Goal: Information Seeking & Learning: Check status

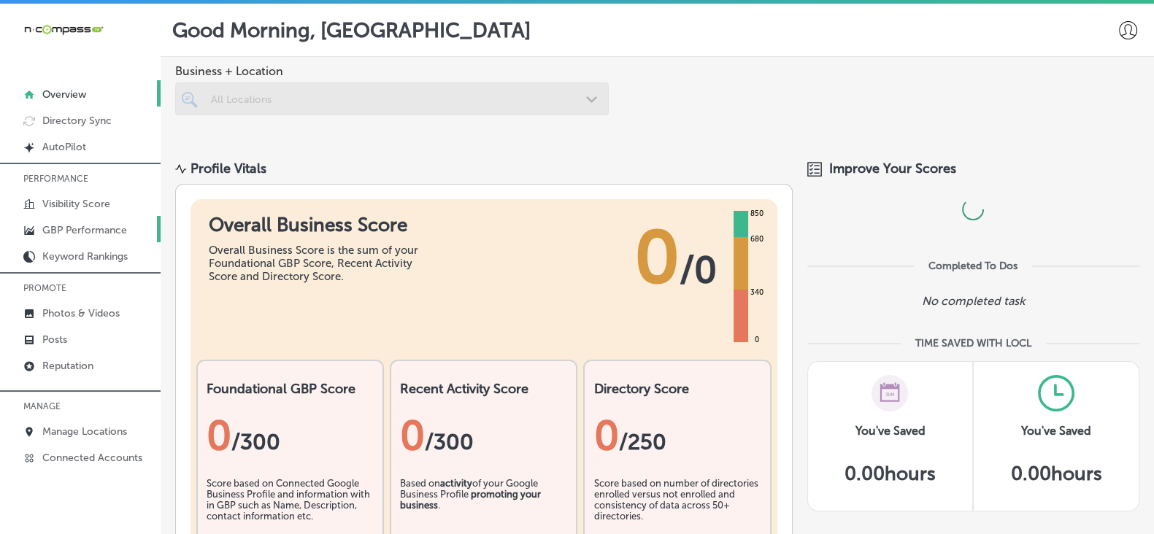
click at [121, 224] on p "GBP Performance" at bounding box center [84, 230] width 85 height 12
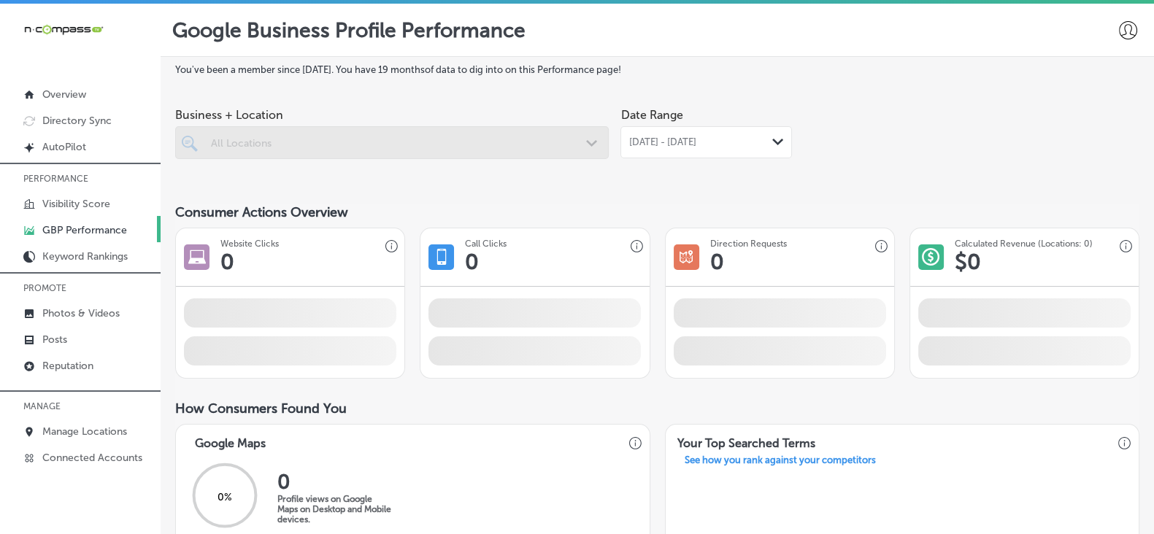
click at [662, 145] on span "[DATE] - [DATE]" at bounding box center [661, 143] width 67 height 12
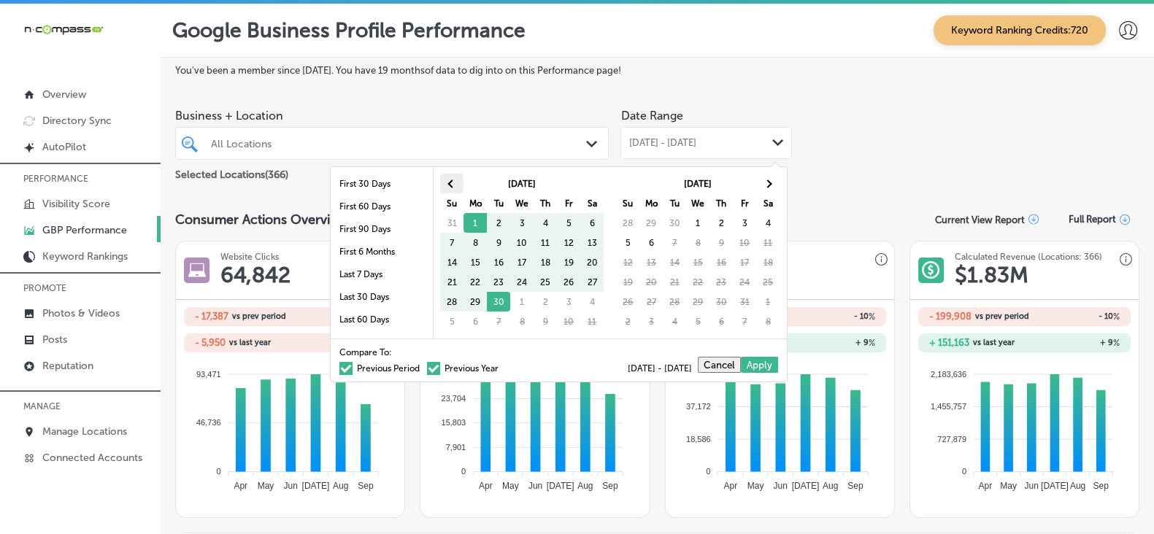
click at [453, 187] on th at bounding box center [451, 184] width 23 height 20
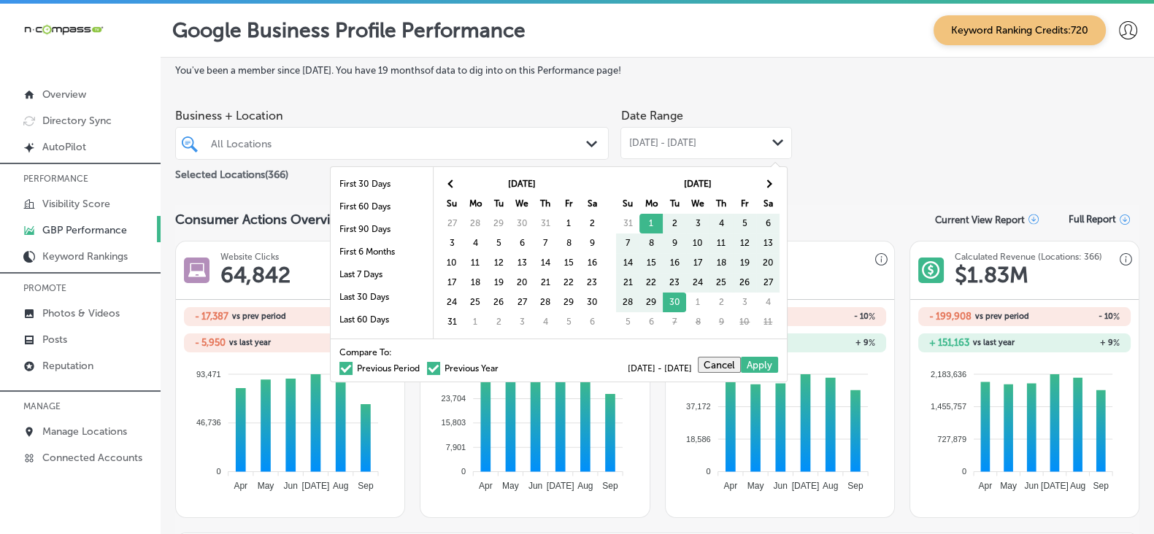
click at [453, 187] on span at bounding box center [452, 184] width 8 height 8
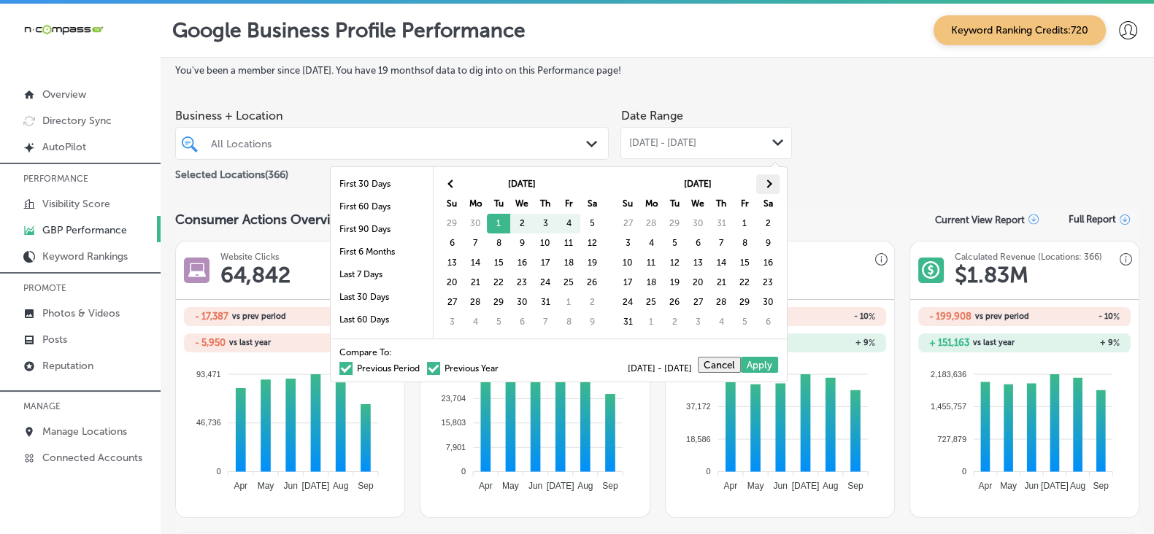
click at [761, 180] on th at bounding box center [767, 184] width 23 height 20
click at [762, 180] on th at bounding box center [767, 184] width 23 height 20
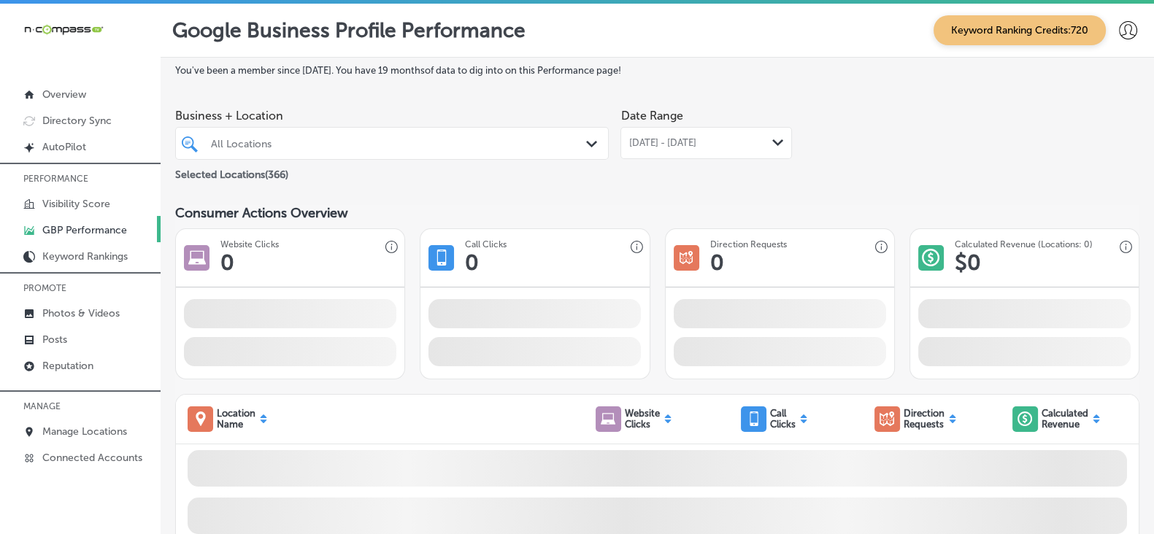
click at [394, 148] on div "All Locations" at bounding box center [399, 143] width 377 height 12
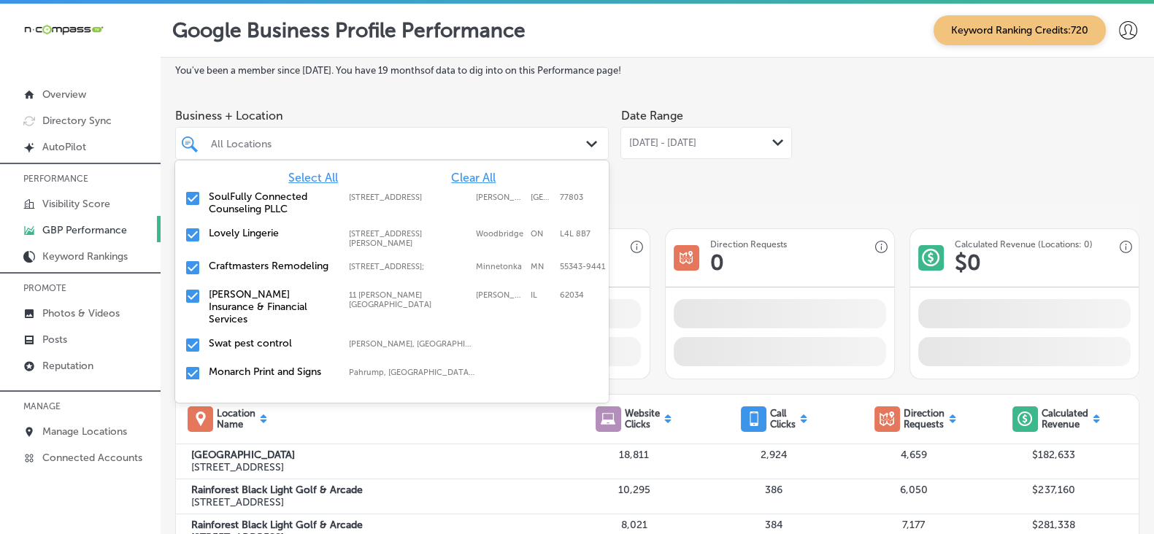
click at [451, 178] on span "Clear All" at bounding box center [473, 178] width 45 height 14
click at [310, 139] on div "All Locations" at bounding box center [399, 143] width 377 height 12
paste input "Revitalize Fitness"
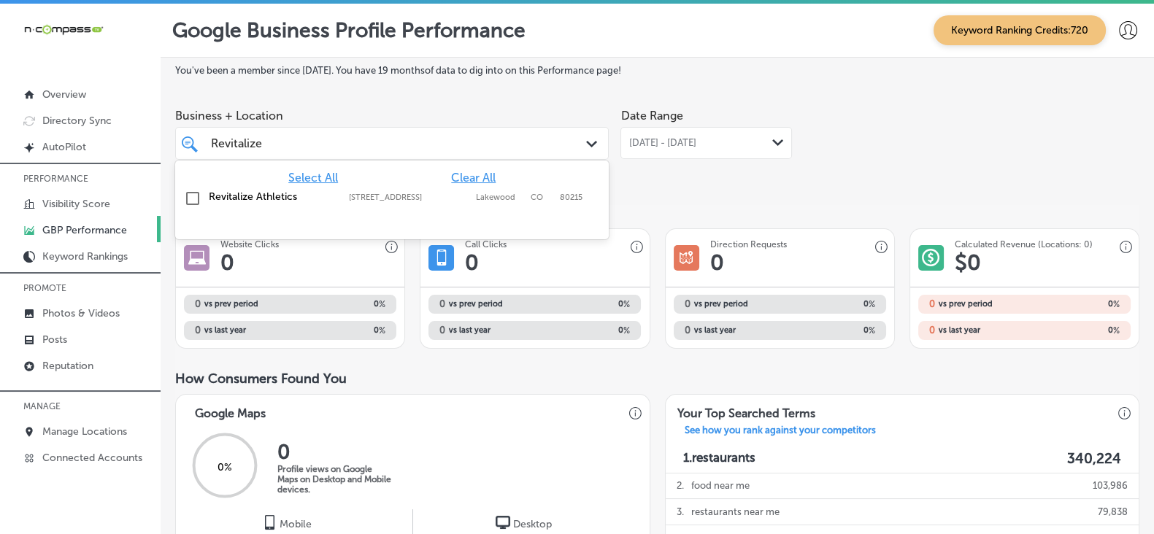
click at [234, 203] on label "Revitalize Athletics" at bounding box center [272, 197] width 126 height 12
click at [745, 188] on div "You've been a member since [DATE] . You have 19 months of data to dig into on t…" at bounding box center [657, 536] width 964 height 942
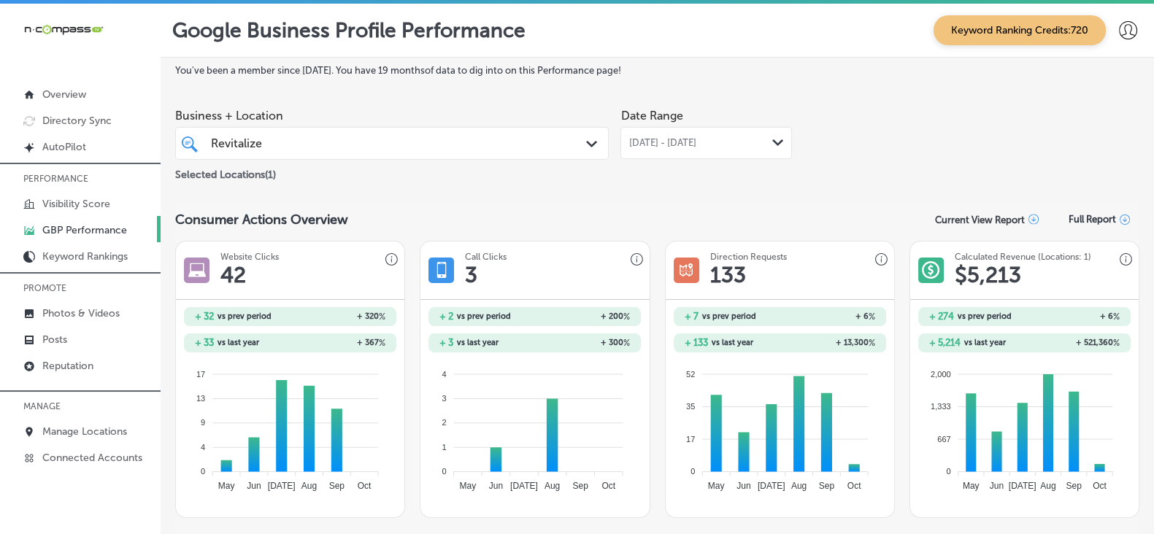
click at [501, 152] on div "Revitalize Revitalize" at bounding box center [373, 144] width 328 height 20
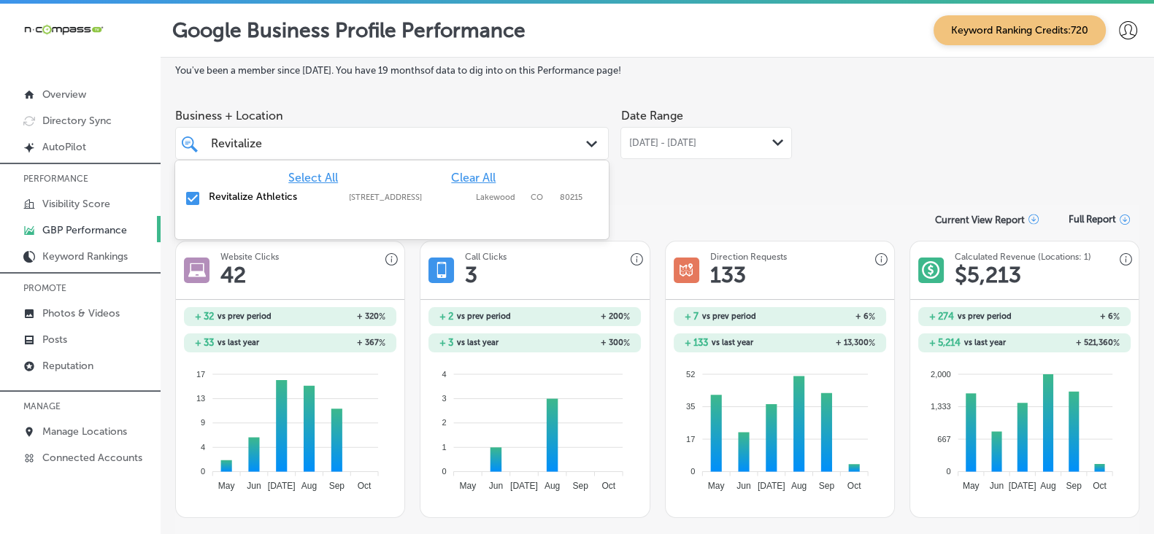
click at [469, 184] on span "Clear All" at bounding box center [473, 178] width 45 height 14
click at [248, 147] on input "Revitalize" at bounding box center [237, 144] width 53 height 14
paste input "oyal Garage Doors"
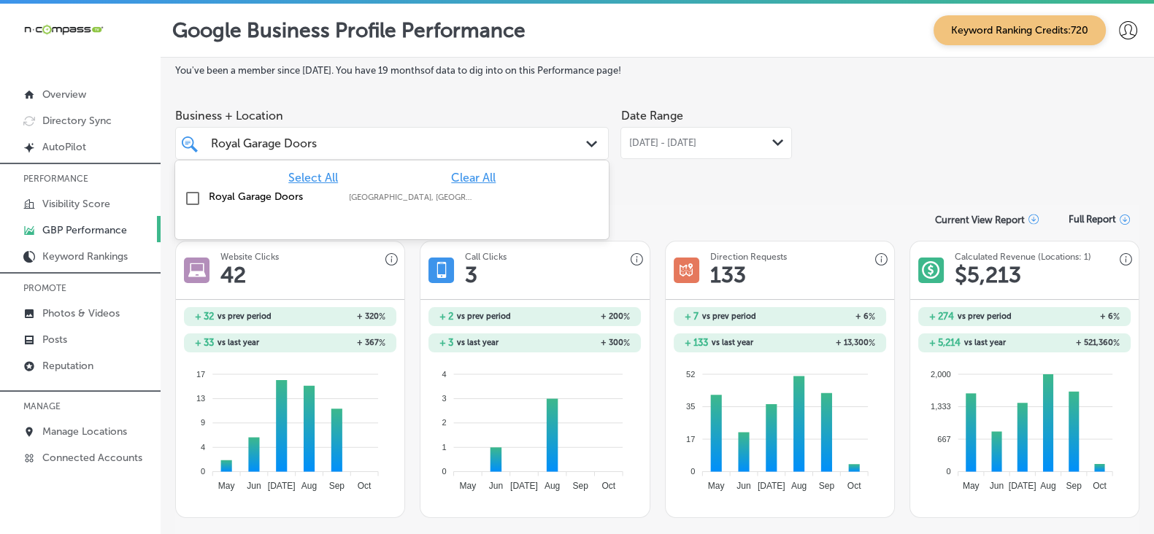
click at [251, 198] on label "Royal Garage Doors" at bounding box center [272, 197] width 126 height 12
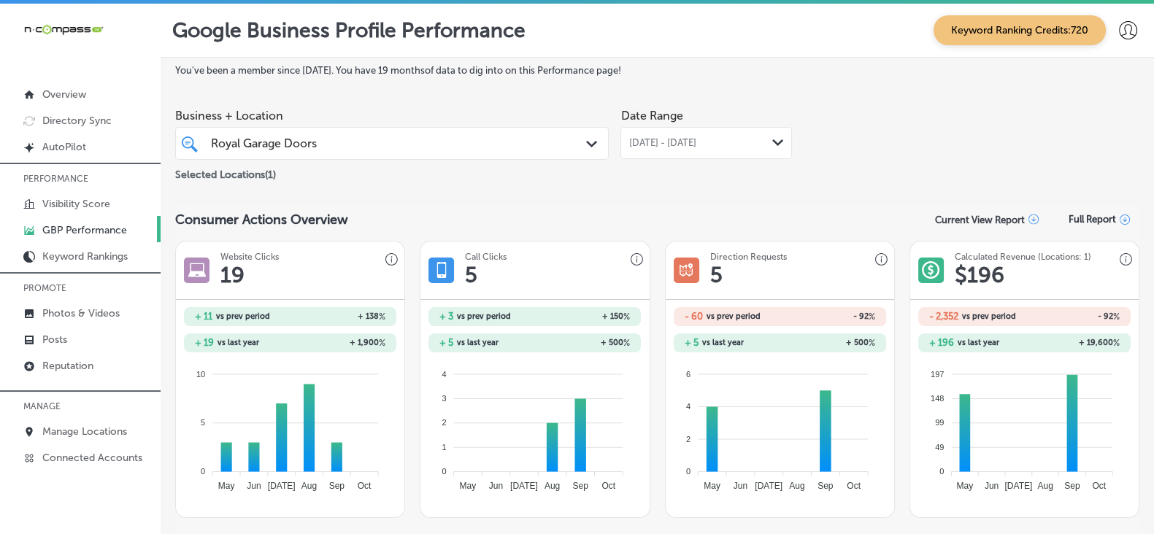
click at [482, 142] on div "Royal Garage Doors Royal Garage Doors" at bounding box center [373, 144] width 328 height 20
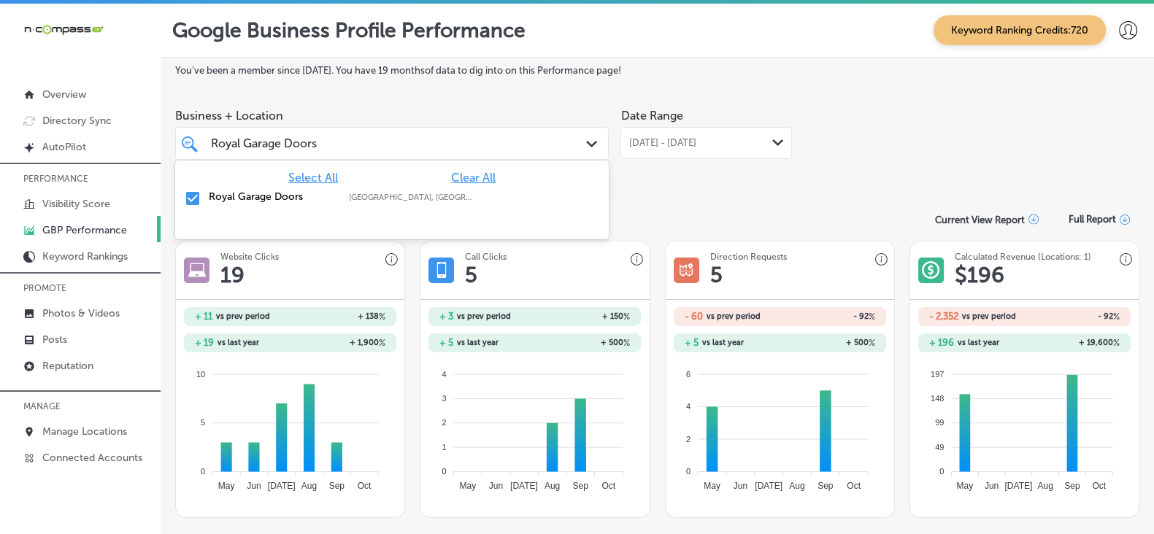
click at [485, 180] on span "Clear All" at bounding box center [473, 178] width 45 height 14
click at [303, 147] on input "Royal Garage Doors" at bounding box center [265, 144] width 109 height 14
paste input "Stoneguard"
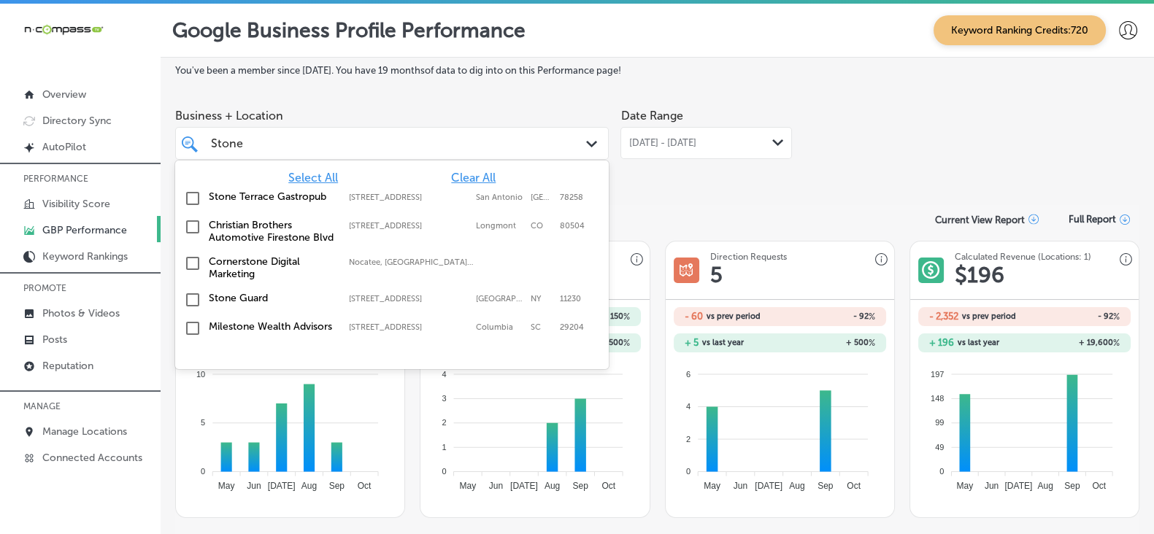
click at [245, 312] on div "Stone Guard [STREET_ADDRESS] [STREET_ADDRESS]" at bounding box center [392, 300] width 422 height 23
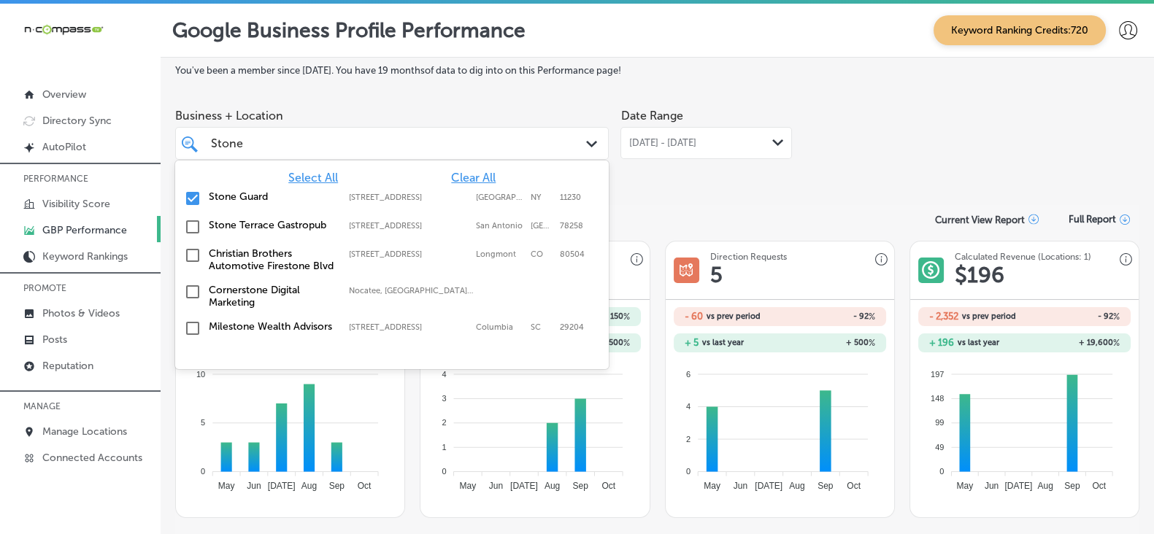
click at [739, 223] on section "Consumer Actions Overview Current View Report Full Report Website Clicks 19 + 1…" at bounding box center [657, 361] width 964 height 313
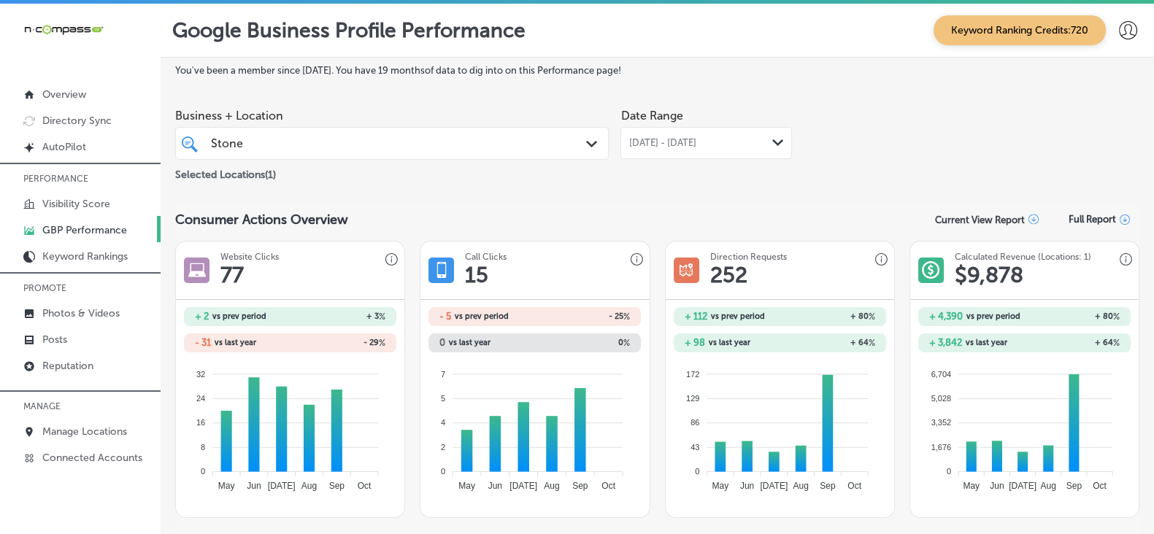
click at [460, 146] on div "Stone Stone" at bounding box center [373, 144] width 328 height 20
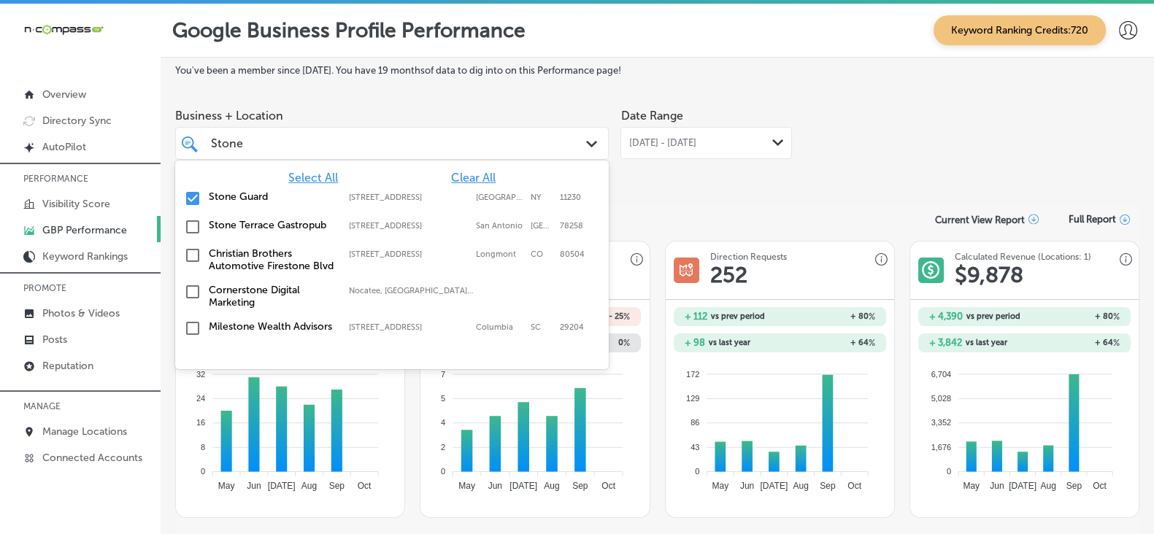
click at [466, 175] on span "Clear All" at bounding box center [473, 178] width 45 height 14
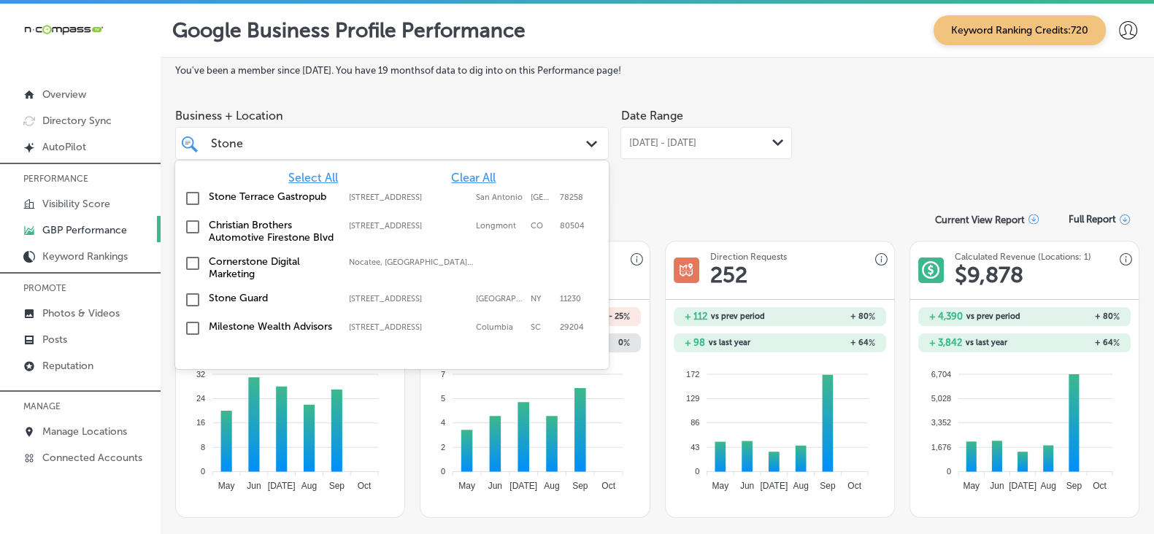
click at [239, 150] on input "Stone" at bounding box center [227, 144] width 33 height 14
paste input "Telluride Truffles - [GEOGRAPHIC_DATA]"
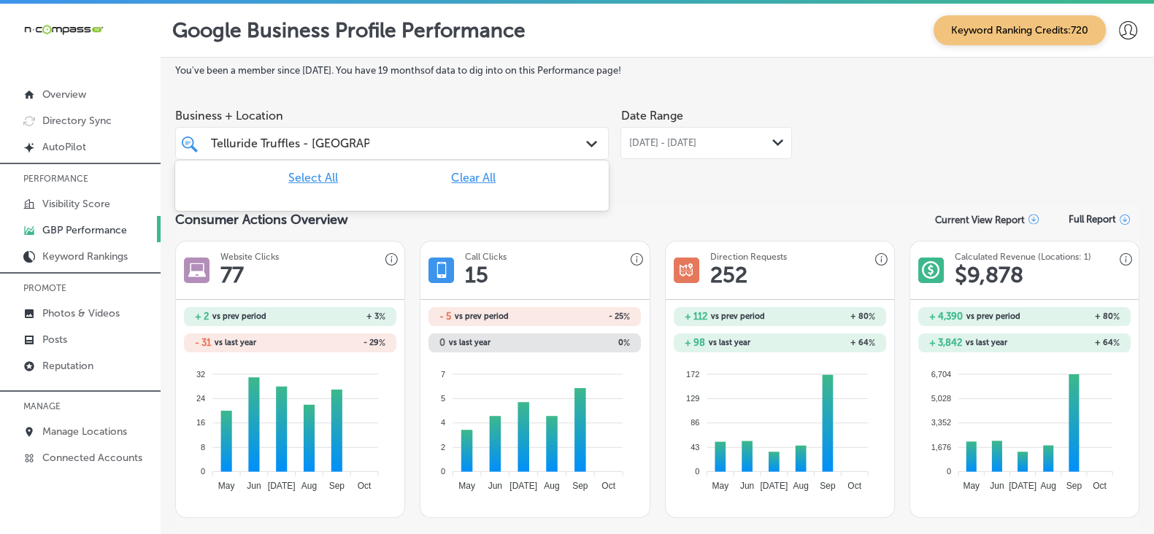
click at [361, 147] on input "Telluride Truffles - [GEOGRAPHIC_DATA]" at bounding box center [290, 144] width 158 height 14
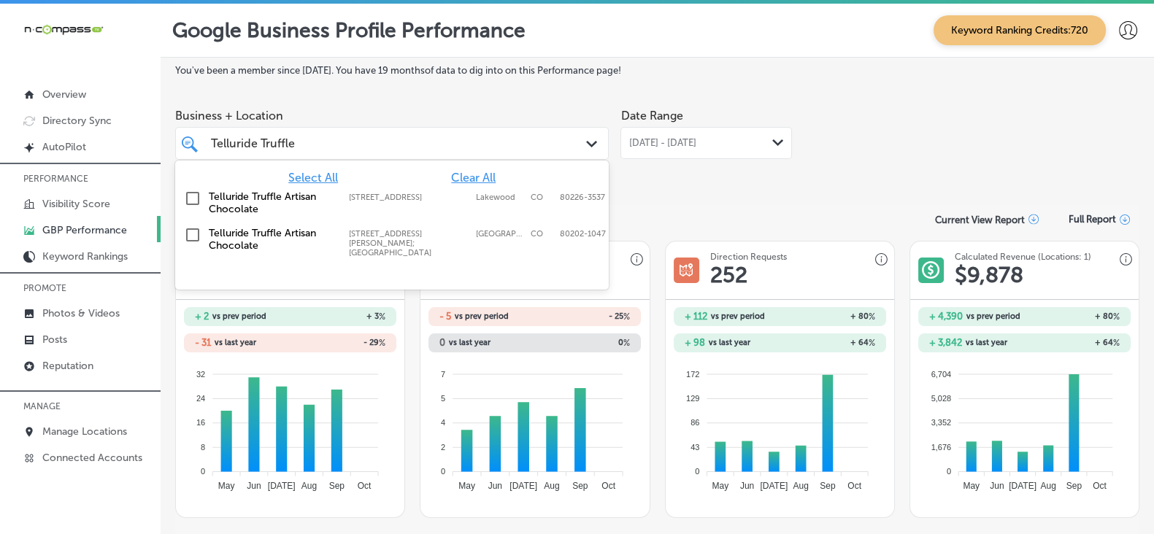
click at [283, 205] on label "Telluride Truffle Artisan Chocolate" at bounding box center [272, 203] width 126 height 25
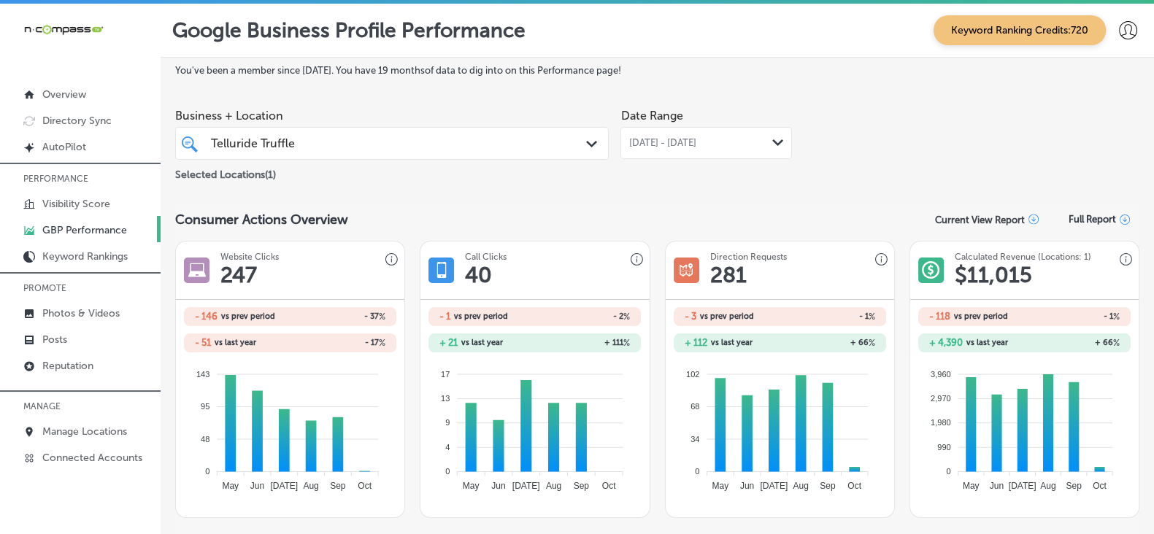
click at [483, 140] on div "Telluride Truffle Telluride Truffle" at bounding box center [373, 144] width 328 height 20
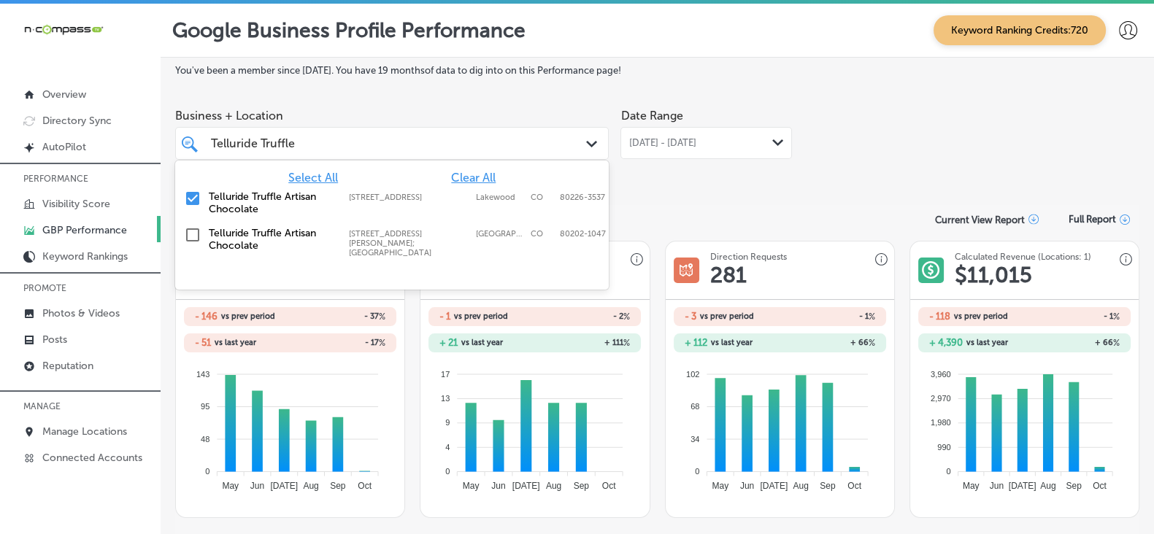
click at [201, 201] on input "checkbox" at bounding box center [193, 199] width 18 height 18
click at [248, 248] on label "Telluride Truffle Artisan Chocolate" at bounding box center [272, 239] width 126 height 25
click at [715, 177] on div "Date Range [DATE] - [DATE] Path Created with Sketch." at bounding box center [706, 142] width 172 height 82
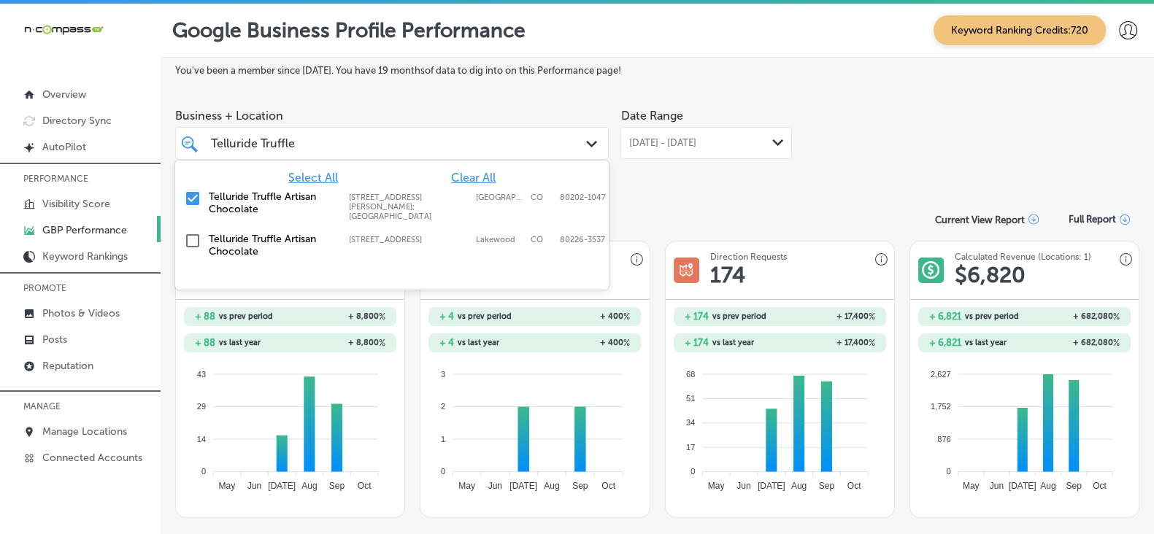
click at [472, 150] on div "Telluride Truffle Telluride Truffle" at bounding box center [373, 144] width 328 height 20
click at [485, 178] on span "Clear All" at bounding box center [473, 178] width 45 height 14
paste input "he Crew Janitorial"
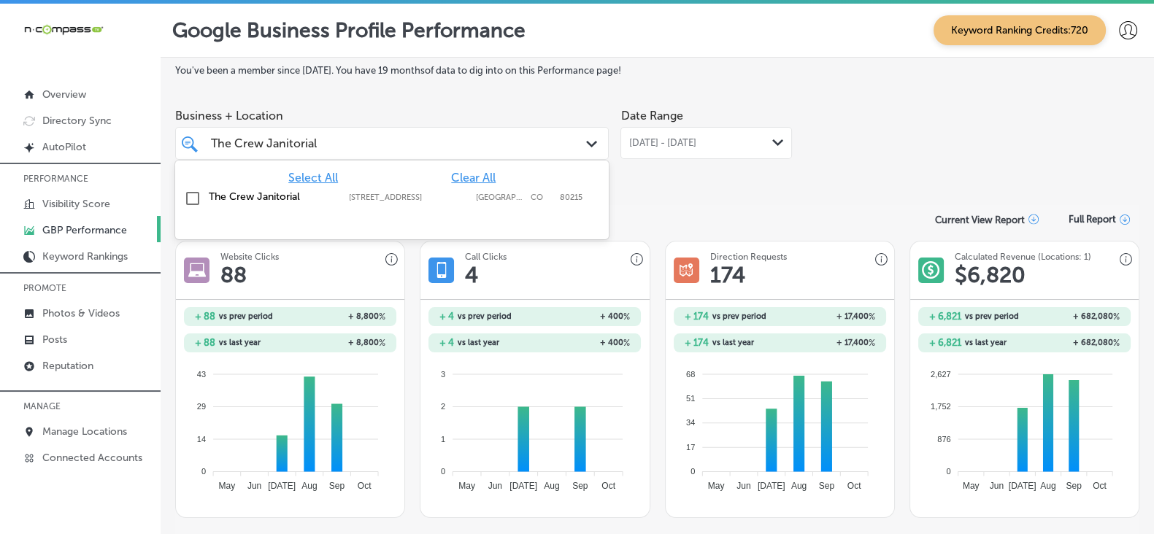
click at [282, 198] on label "The Crew Janitorial" at bounding box center [272, 197] width 126 height 12
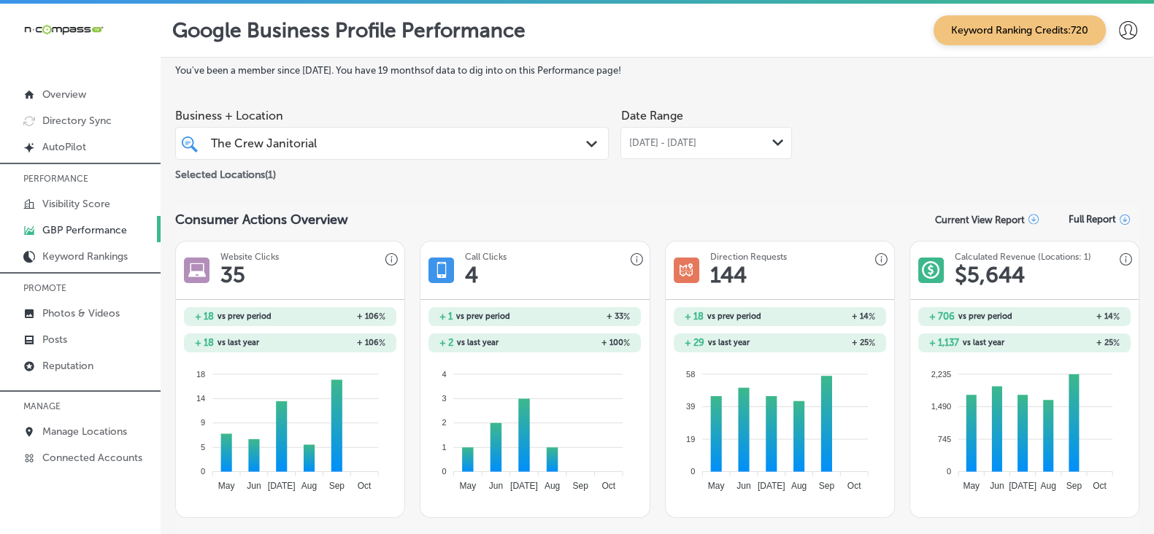
click at [446, 153] on div "The Crew Janitorial The Crew Janitorial" at bounding box center [373, 144] width 328 height 20
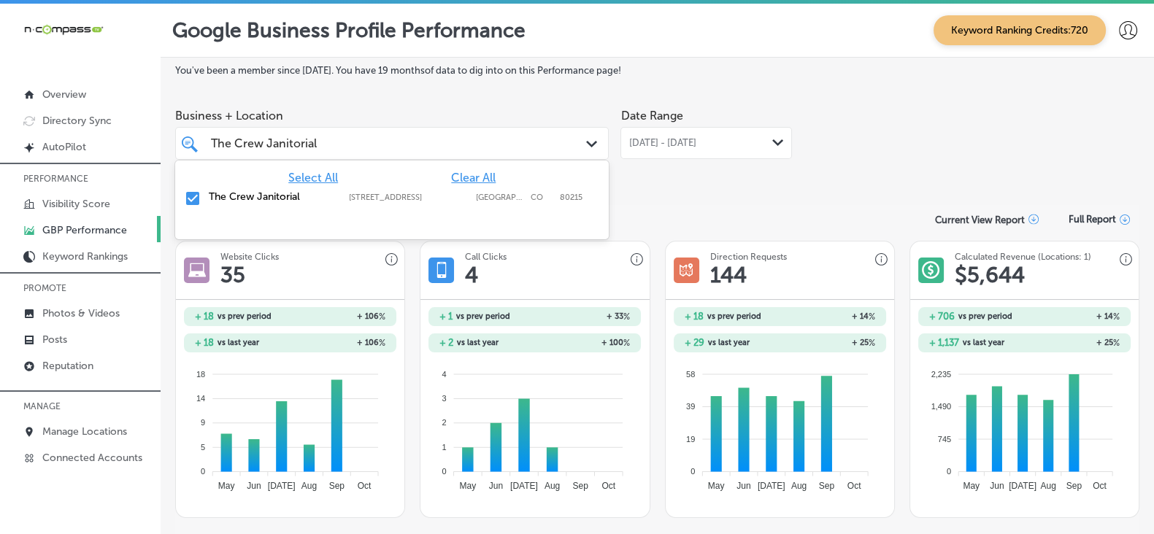
click at [483, 179] on span "Clear All" at bounding box center [473, 178] width 45 height 14
click at [295, 146] on input "The Crew Janitorial" at bounding box center [264, 144] width 107 height 14
paste input "[PERSON_NAME] Team Advisors"
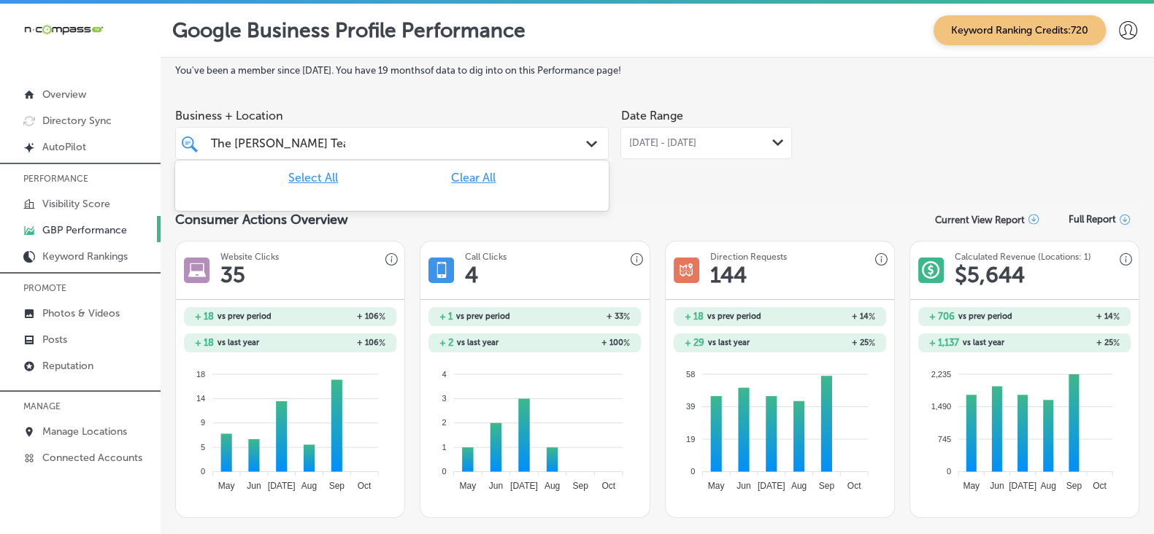
click at [337, 146] on input "The [PERSON_NAME] Team Advisors" at bounding box center [278, 144] width 134 height 14
type input "T"
type input "D"
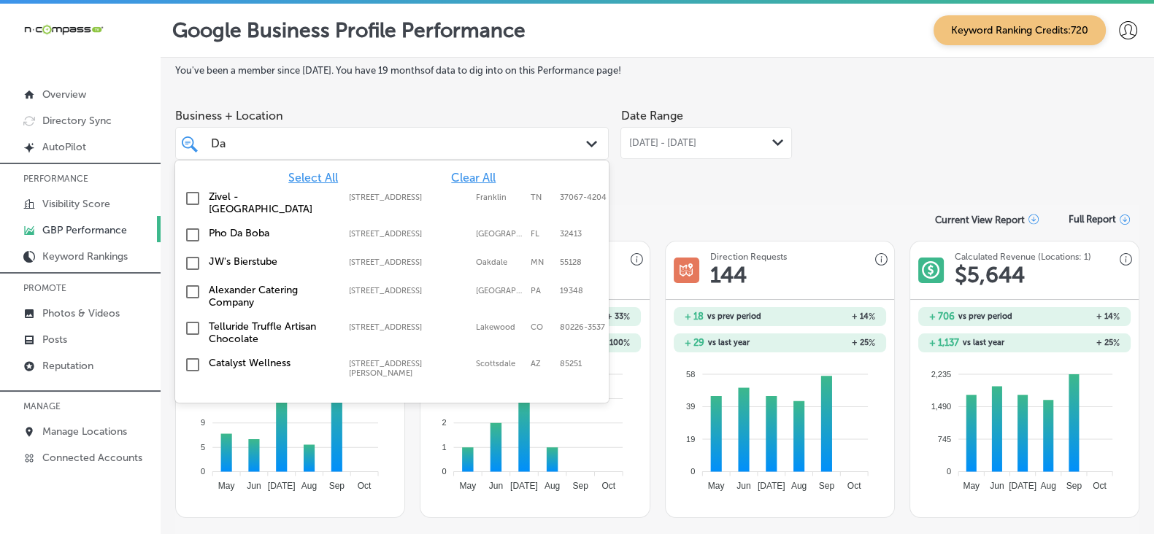
type input "D"
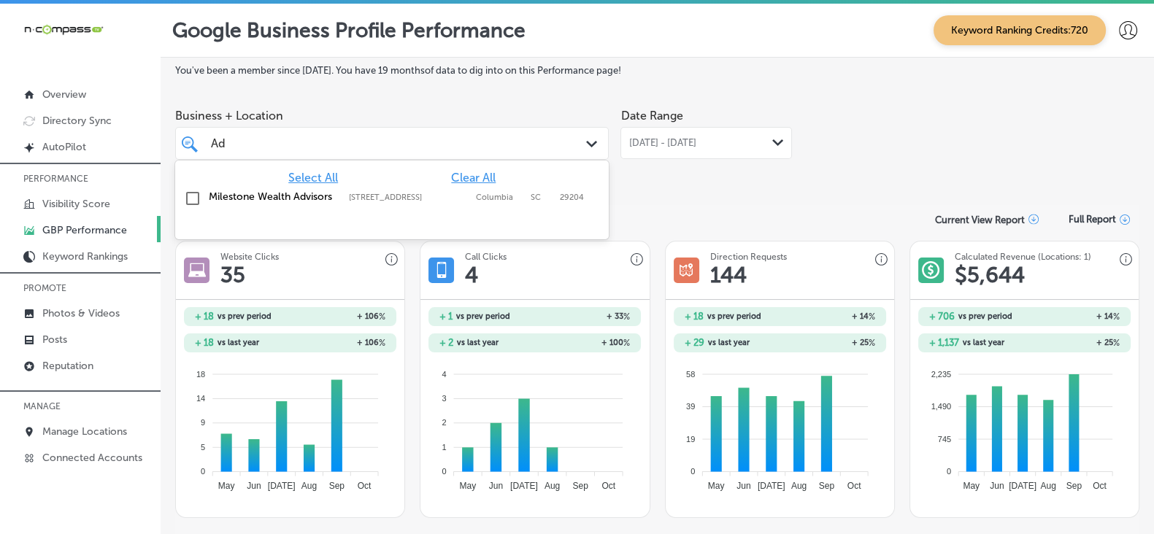
type input "A"
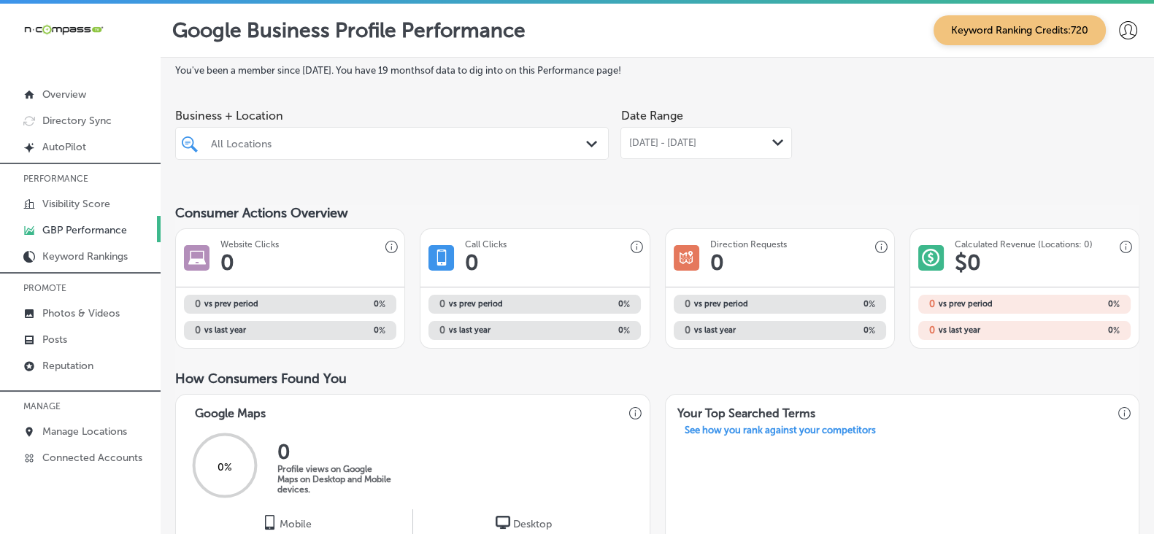
click at [376, 149] on div "All Locations" at bounding box center [399, 143] width 377 height 12
paste input "Top Remodeling"
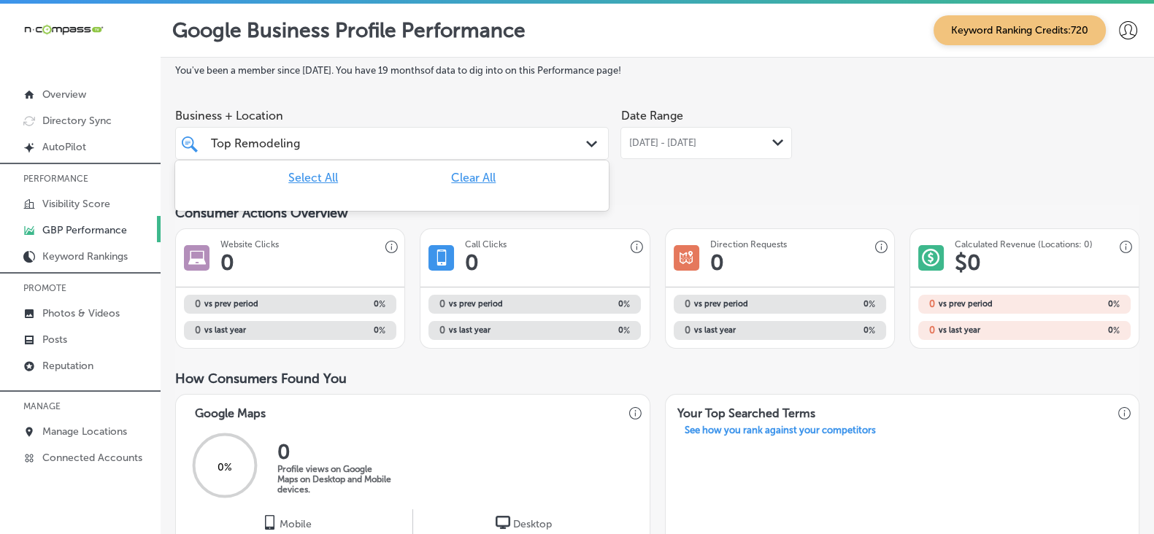
click at [277, 144] on input "Top Remodeling" at bounding box center [256, 144] width 90 height 14
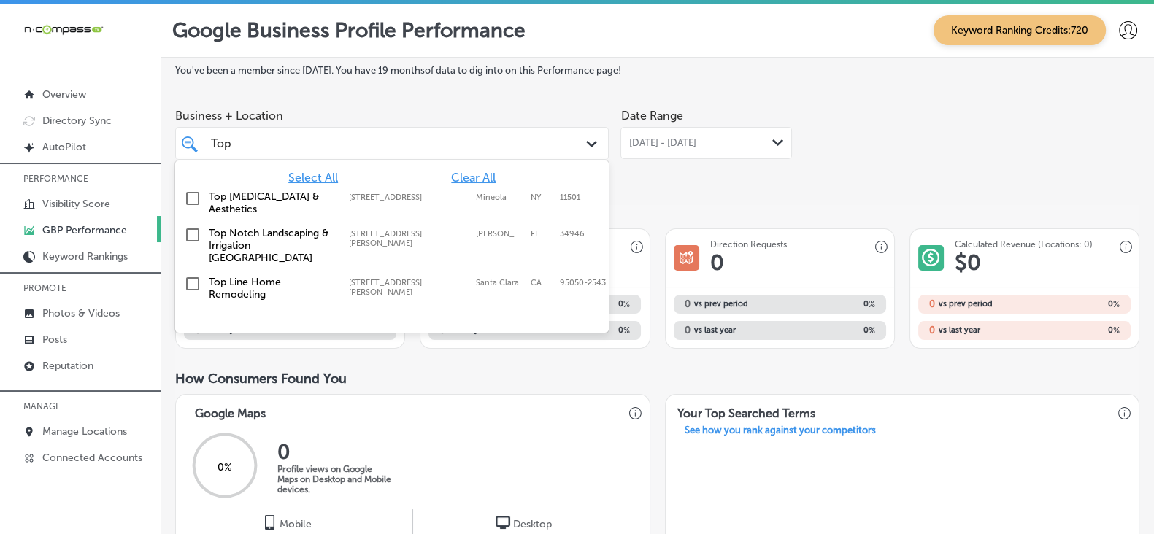
click at [281, 276] on label "Top Line Home Remodeling" at bounding box center [272, 288] width 126 height 25
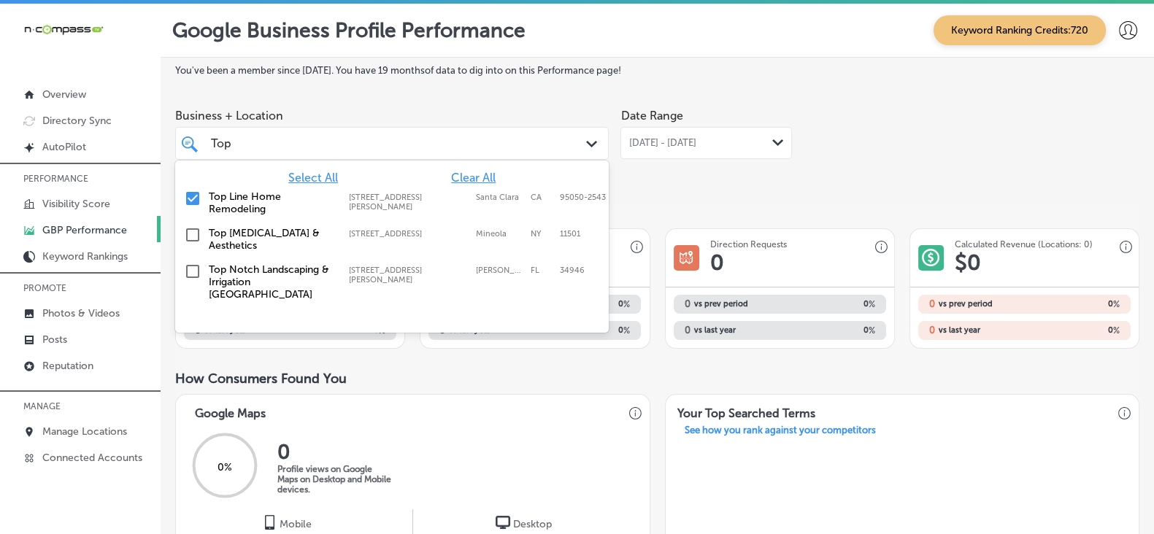
click at [726, 206] on div "You've been a member since [DATE] . You have 19 months of data to dig into on t…" at bounding box center [657, 536] width 964 height 942
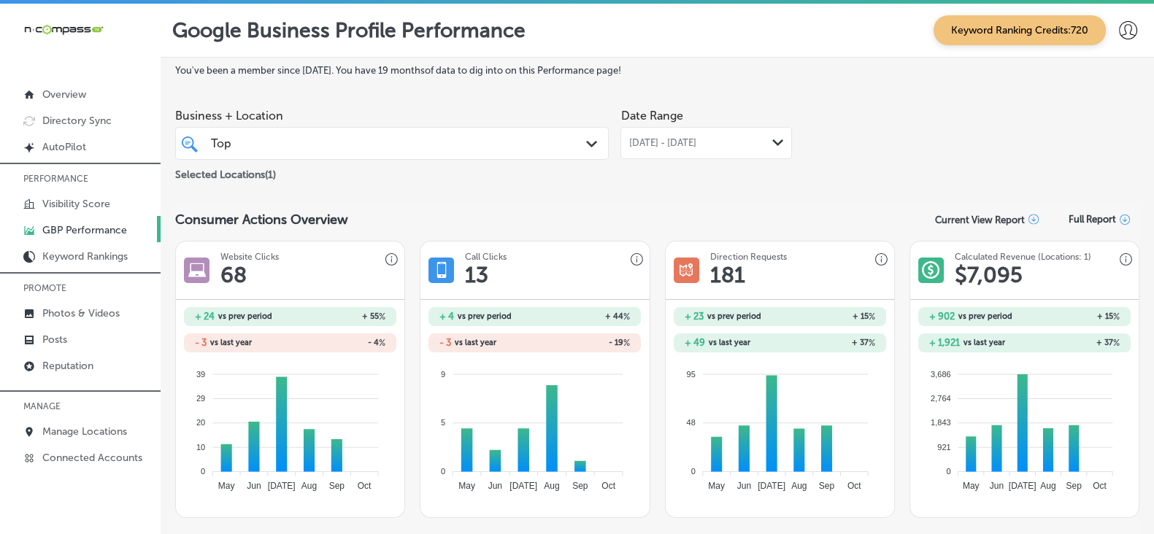
click at [431, 147] on div "Top Top" at bounding box center [373, 144] width 328 height 20
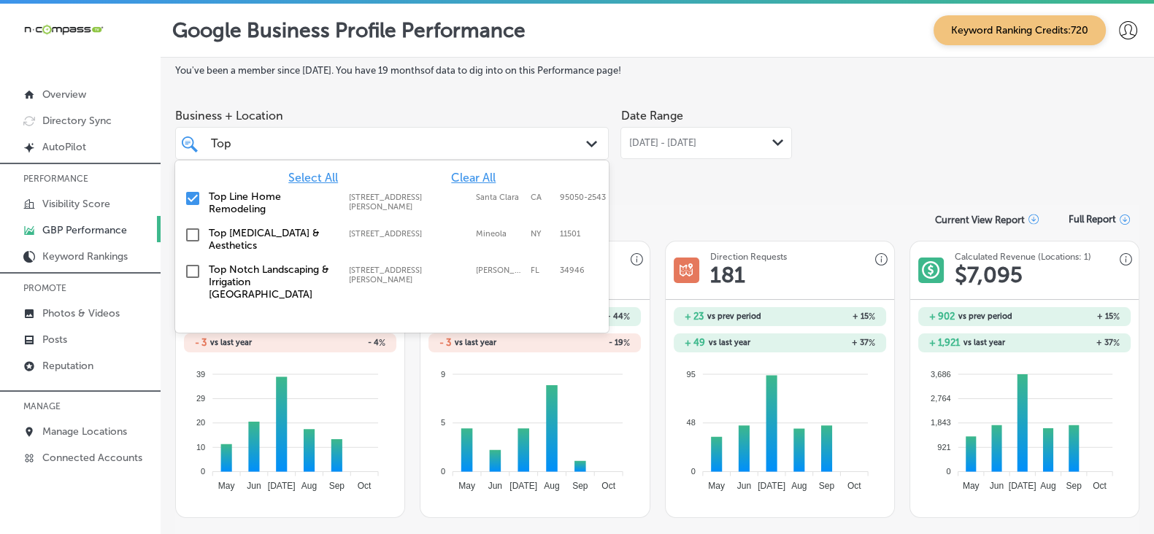
click at [476, 177] on span "Clear All" at bounding box center [473, 178] width 45 height 14
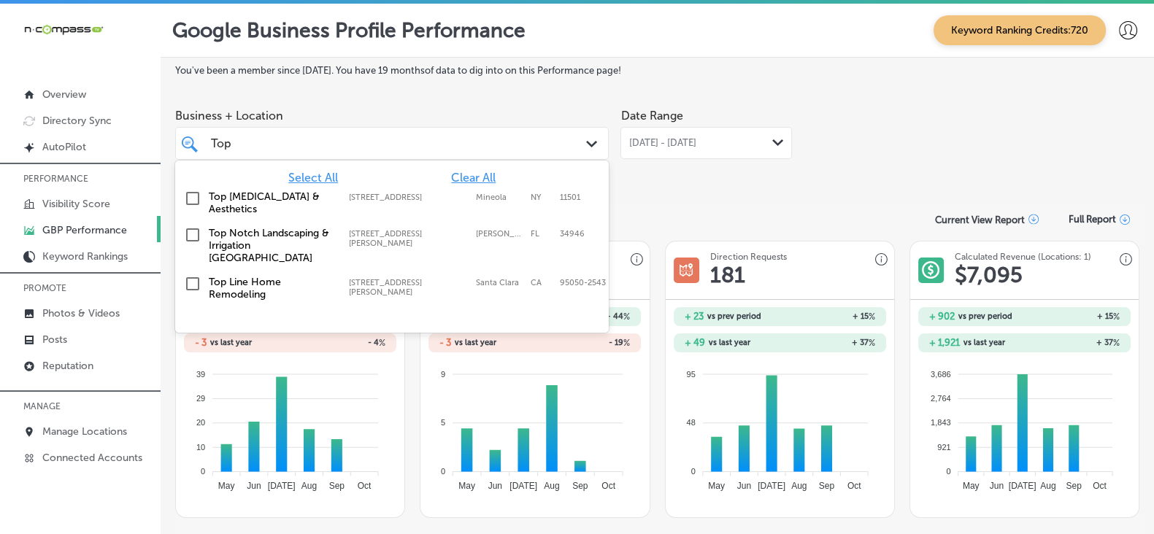
click at [251, 144] on div "Top Top" at bounding box center [373, 144] width 328 height 20
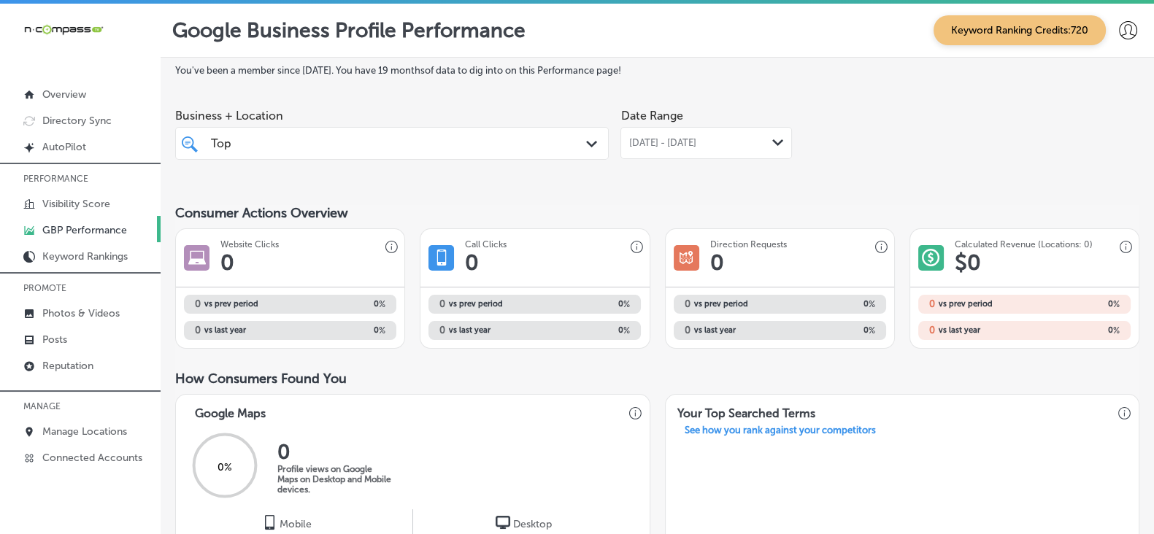
click at [251, 144] on div "Top Top" at bounding box center [373, 144] width 328 height 20
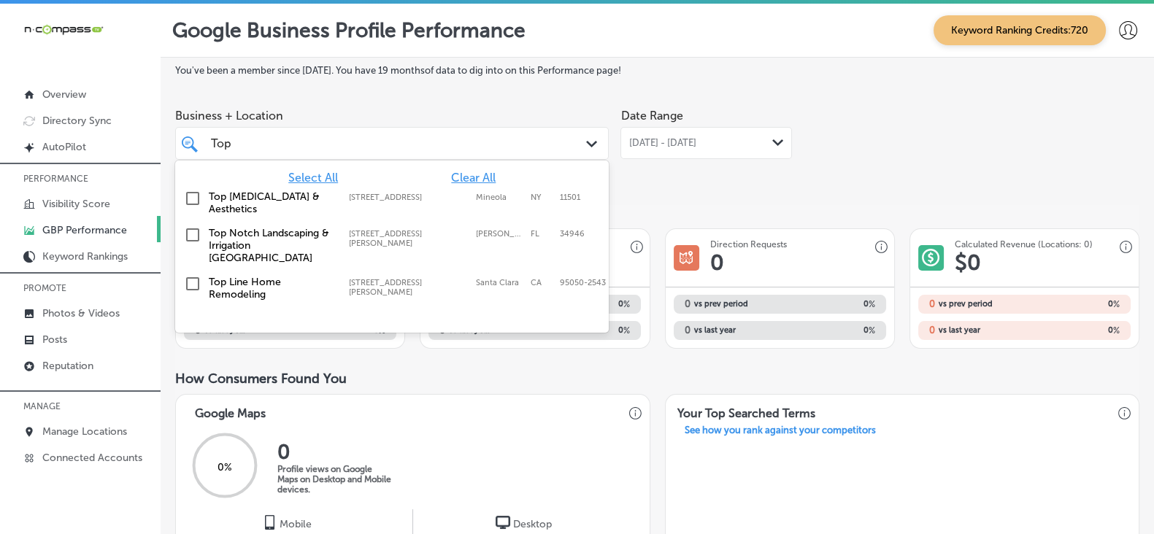
click at [251, 144] on div "Top Top" at bounding box center [373, 144] width 328 height 20
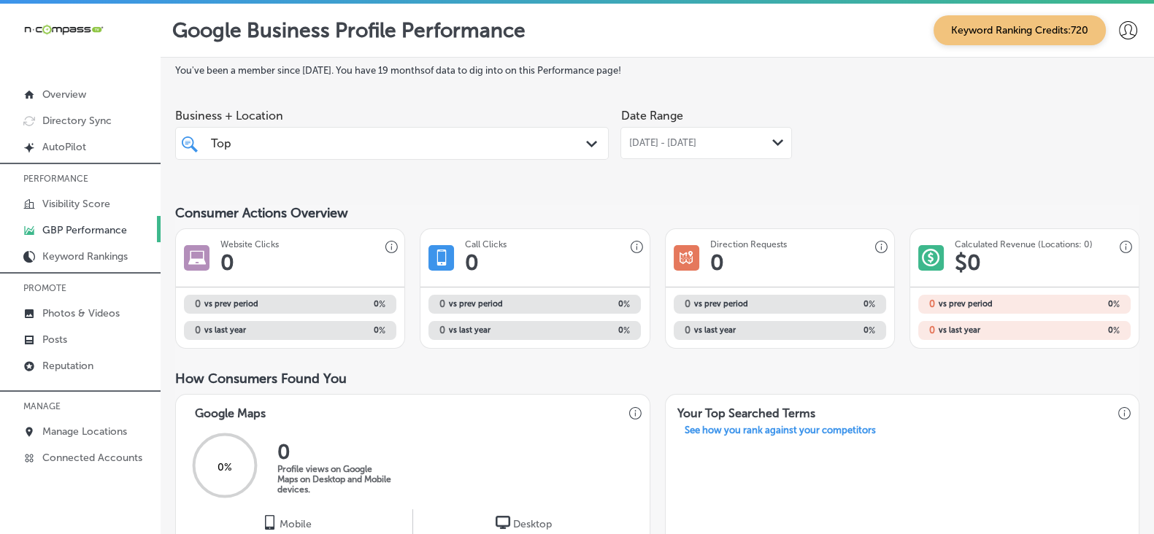
click at [236, 144] on input "Top" at bounding box center [223, 144] width 25 height 14
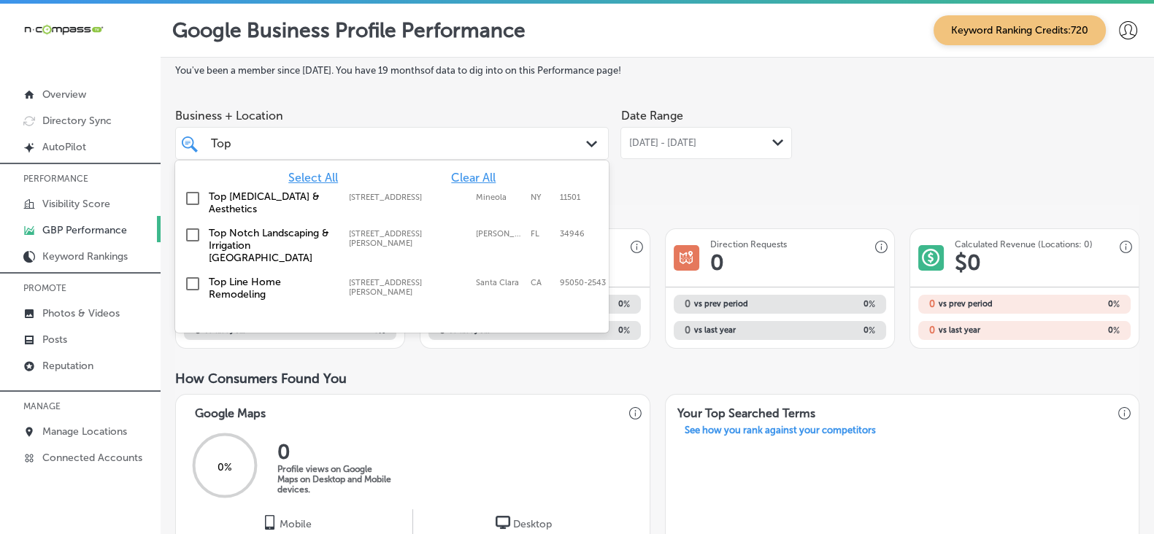
click at [236, 144] on input "Top" at bounding box center [223, 144] width 25 height 14
paste input "Whispers on [GEOGRAPHIC_DATA]"
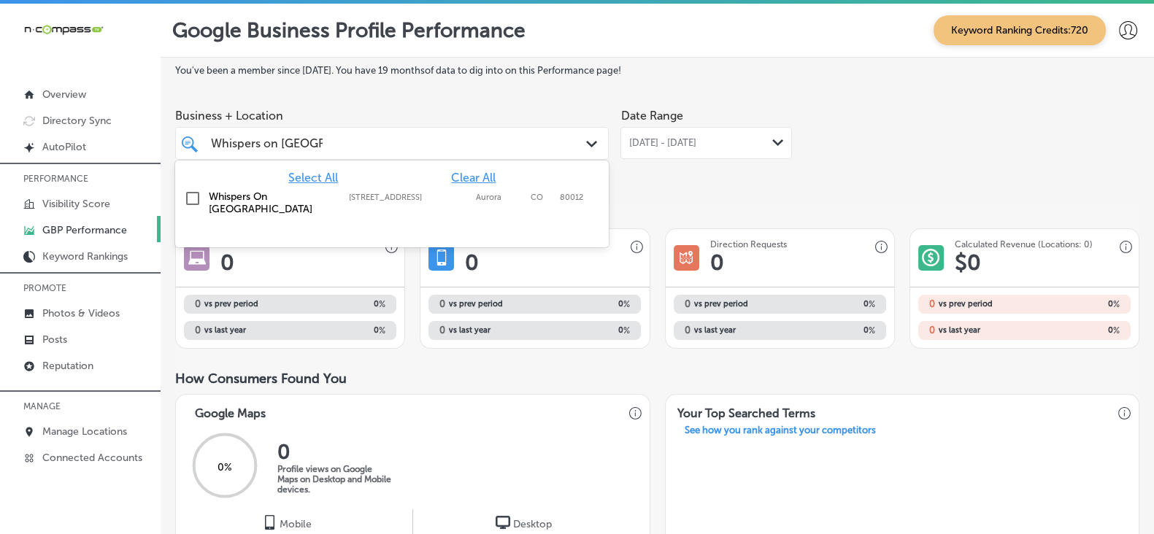
click at [295, 210] on div "Whispers On [GEOGRAPHIC_DATA] [STREET_ADDRESS][GEOGRAPHIC_DATA][STREET_ADDRESS]" at bounding box center [392, 203] width 422 height 31
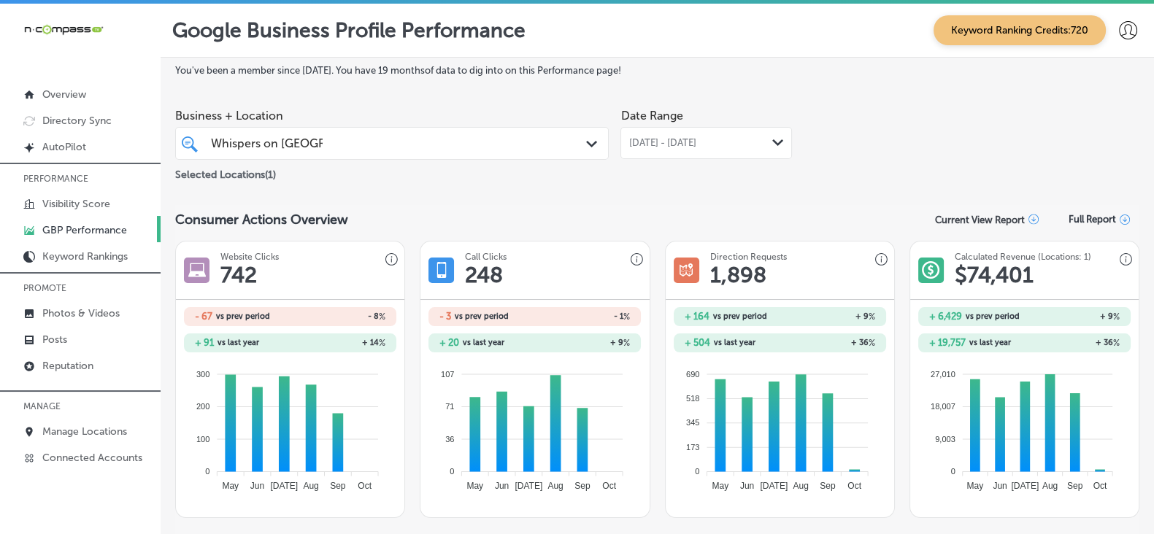
click at [412, 149] on div "Whispers on Havana Whispers on [GEOGRAPHIC_DATA]" at bounding box center [373, 144] width 328 height 20
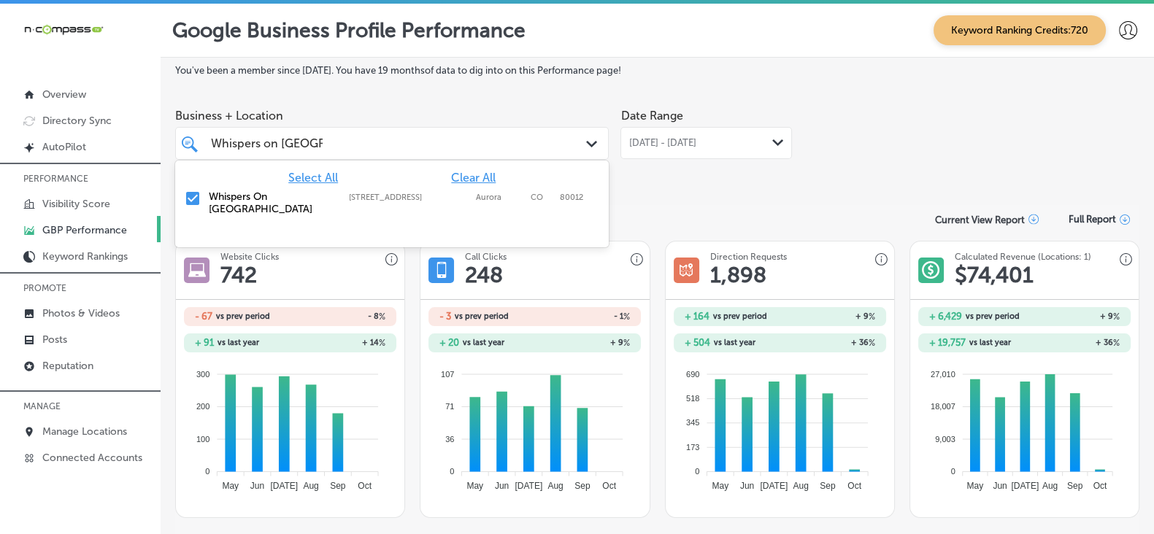
click at [475, 174] on span "Clear All" at bounding box center [473, 178] width 45 height 14
click at [298, 145] on input "Whispers on [GEOGRAPHIC_DATA]" at bounding box center [267, 144] width 112 height 14
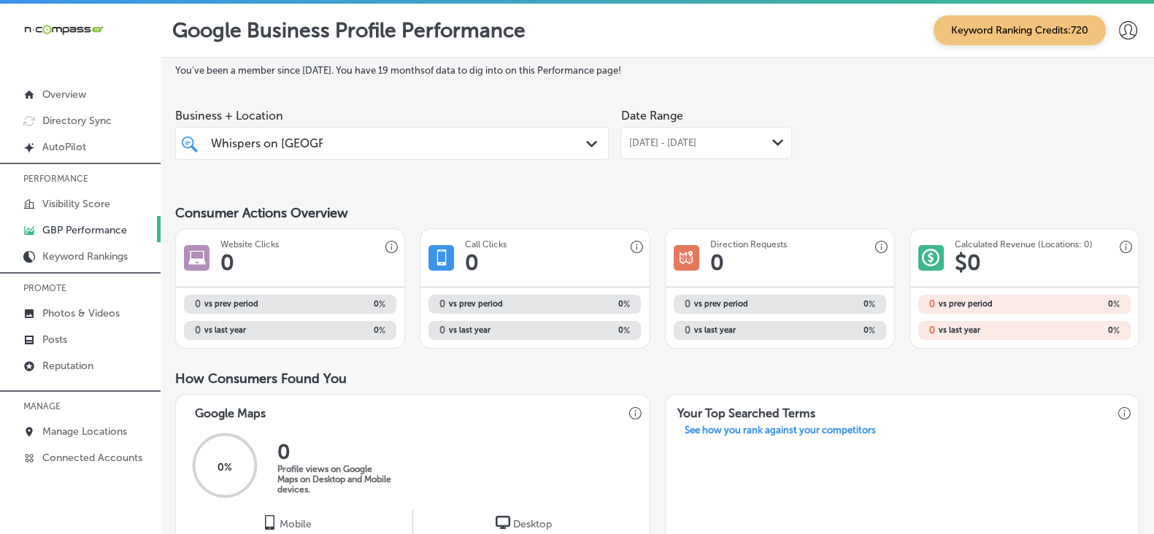
click at [359, 139] on div "Whispers on Havana Whispers on [GEOGRAPHIC_DATA]" at bounding box center [373, 144] width 328 height 20
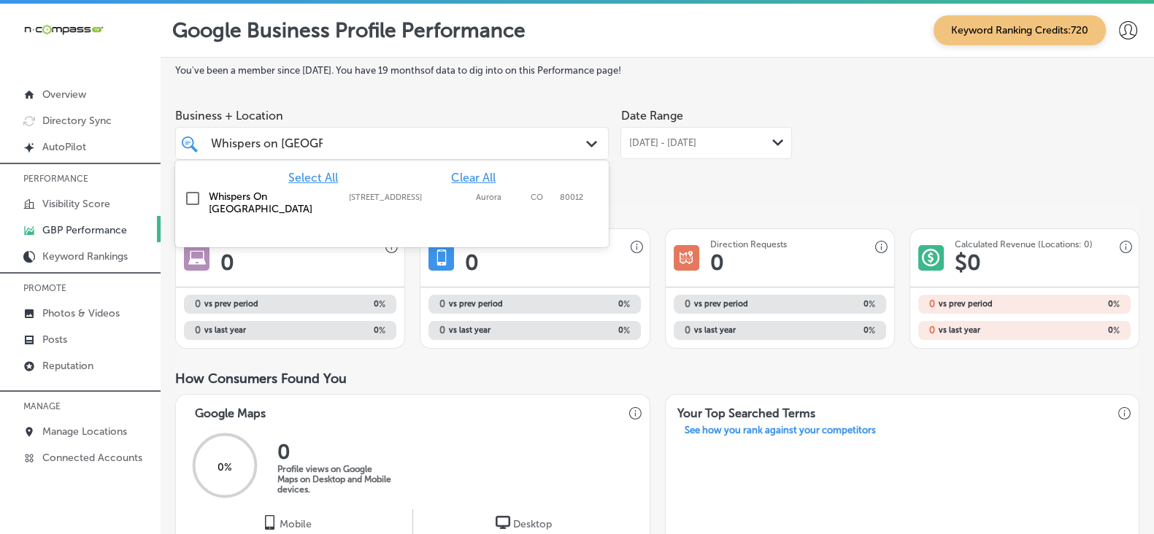
click at [359, 139] on div "Whispers on Havana Whispers on [GEOGRAPHIC_DATA]" at bounding box center [373, 144] width 328 height 20
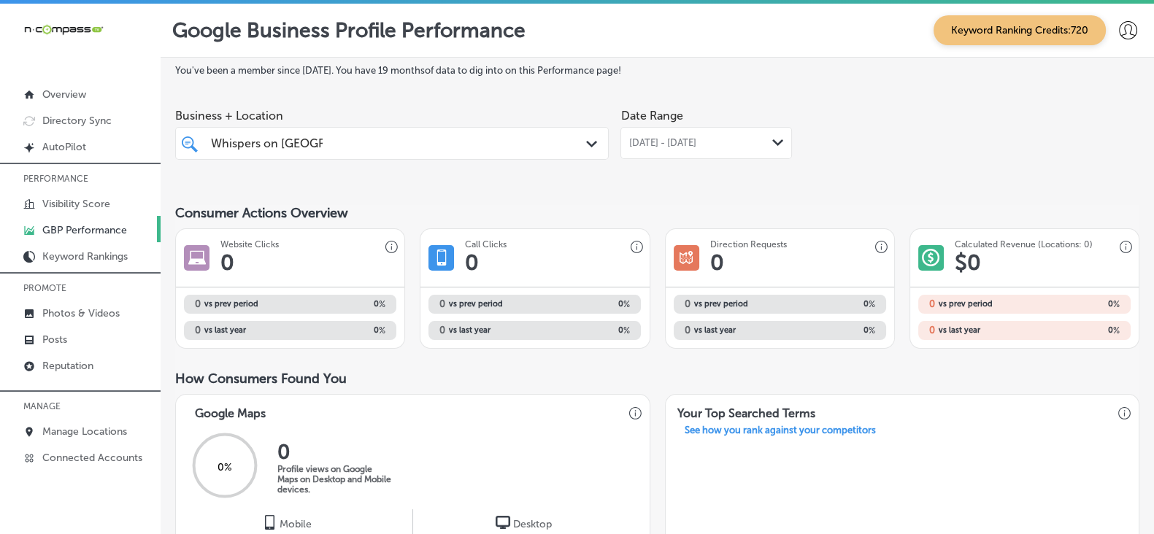
click at [372, 137] on div "Whispers on Havana Whispers on [GEOGRAPHIC_DATA]" at bounding box center [373, 144] width 328 height 20
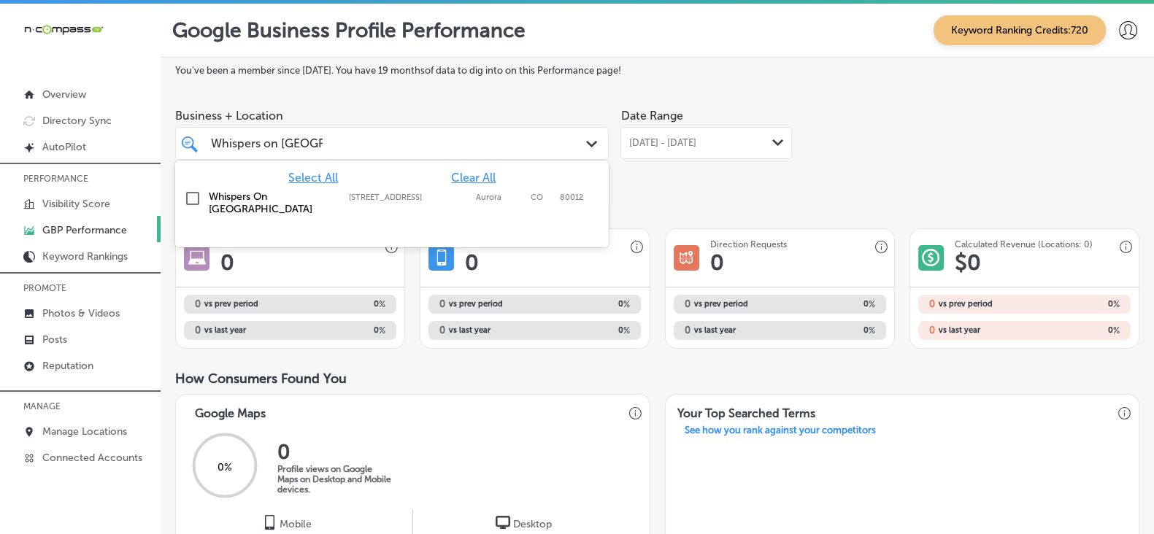
click at [466, 180] on span "Clear All" at bounding box center [473, 178] width 45 height 14
click at [274, 138] on input "Whispers on [GEOGRAPHIC_DATA]" at bounding box center [267, 144] width 112 height 14
click at [274, 137] on div "Whispers on Havana Whispers on [GEOGRAPHIC_DATA]" at bounding box center [373, 144] width 328 height 20
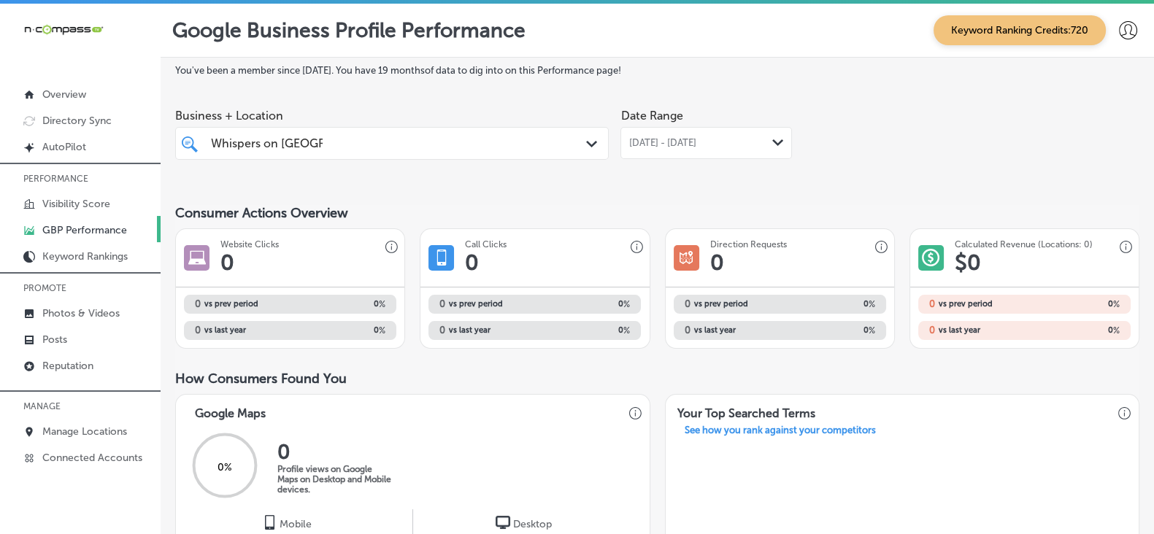
click at [274, 145] on input "Whispers on [GEOGRAPHIC_DATA]" at bounding box center [267, 144] width 112 height 14
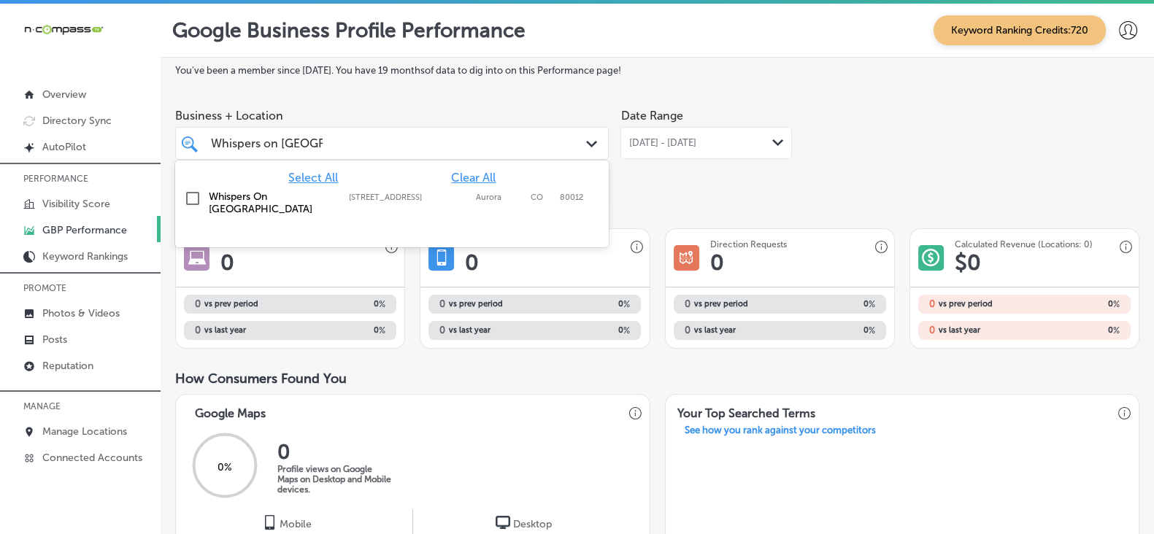
click at [274, 145] on input "Whispers on [GEOGRAPHIC_DATA]" at bounding box center [267, 144] width 112 height 14
paste input "Knifeworks"
click at [286, 205] on label "New West Knifeworks - [GEOGRAPHIC_DATA]" at bounding box center [272, 203] width 126 height 25
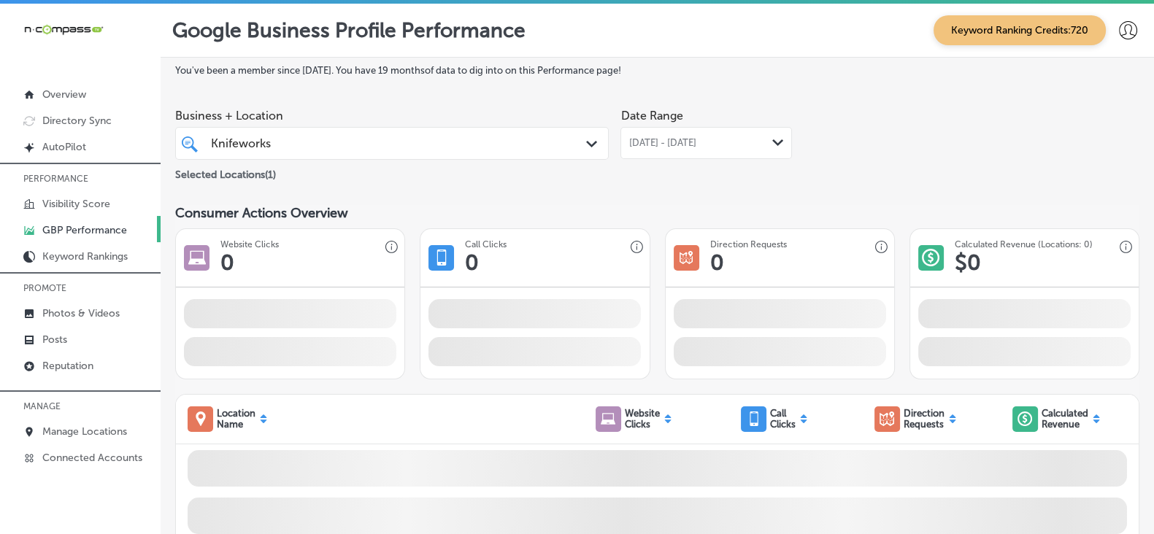
click at [762, 220] on div "Consumer Actions Overview" at bounding box center [657, 213] width 964 height 16
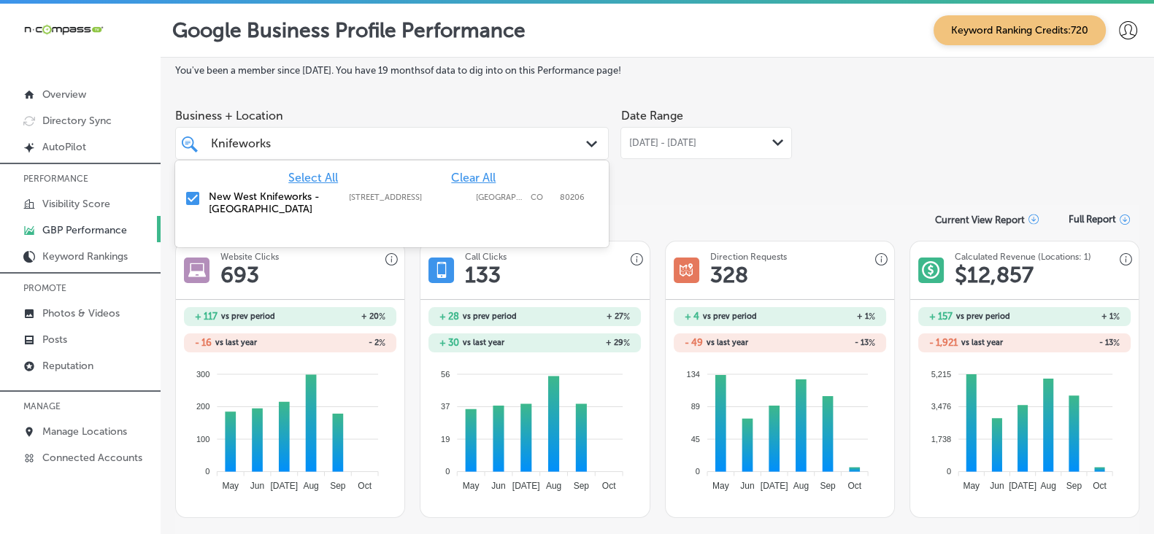
click at [374, 143] on div "Knifeworks Knifeworks" at bounding box center [373, 144] width 328 height 20
click at [482, 180] on span "Clear All" at bounding box center [473, 178] width 45 height 14
click at [261, 143] on input "Knifeworks" at bounding box center [241, 144] width 61 height 14
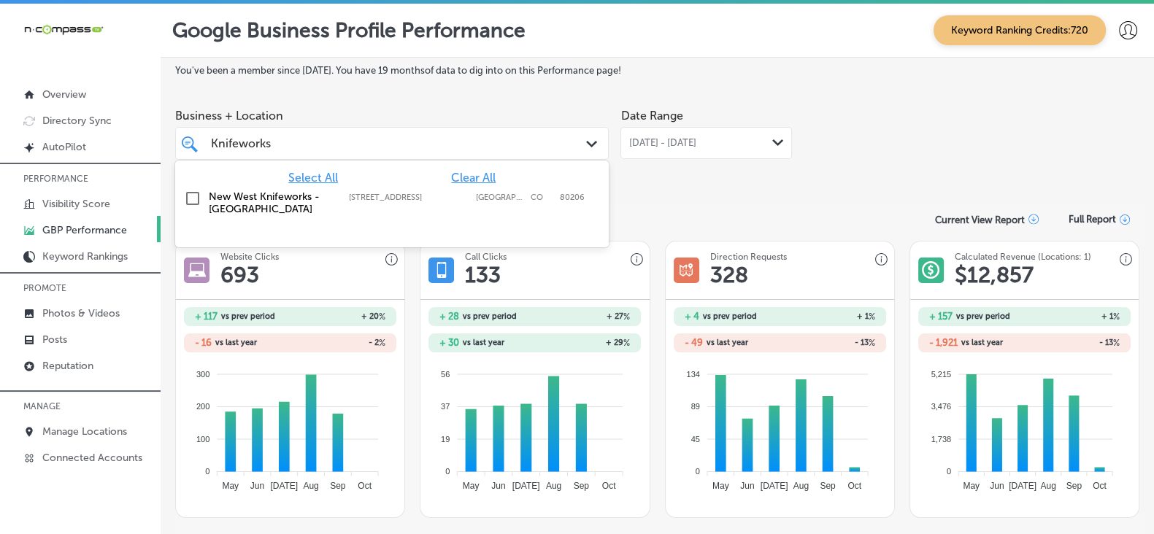
paste input "Able Builder"
click at [234, 199] on label "Able Builders" at bounding box center [272, 197] width 126 height 12
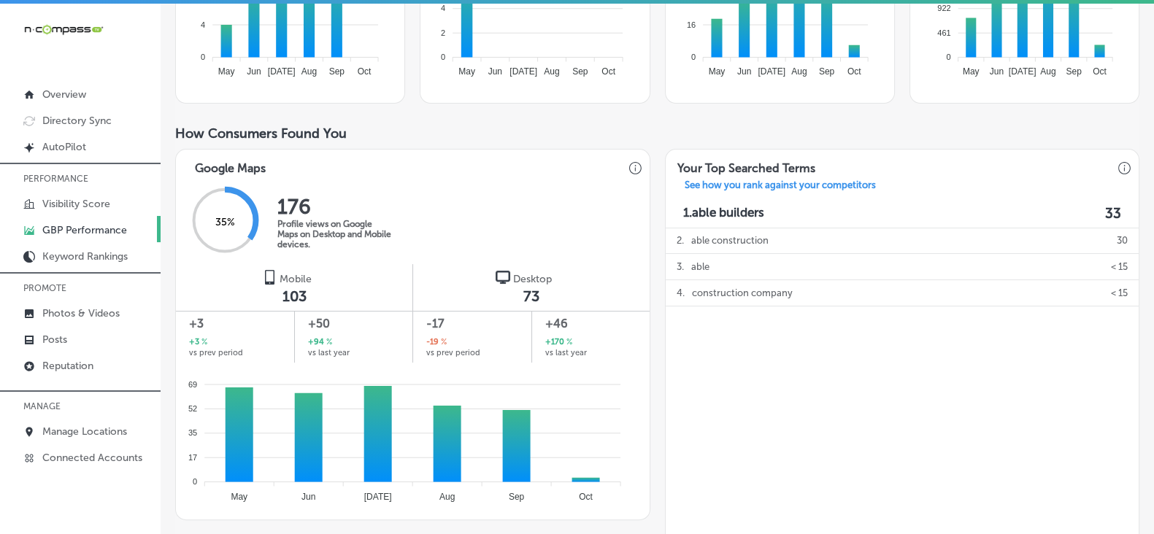
scroll to position [50, 0]
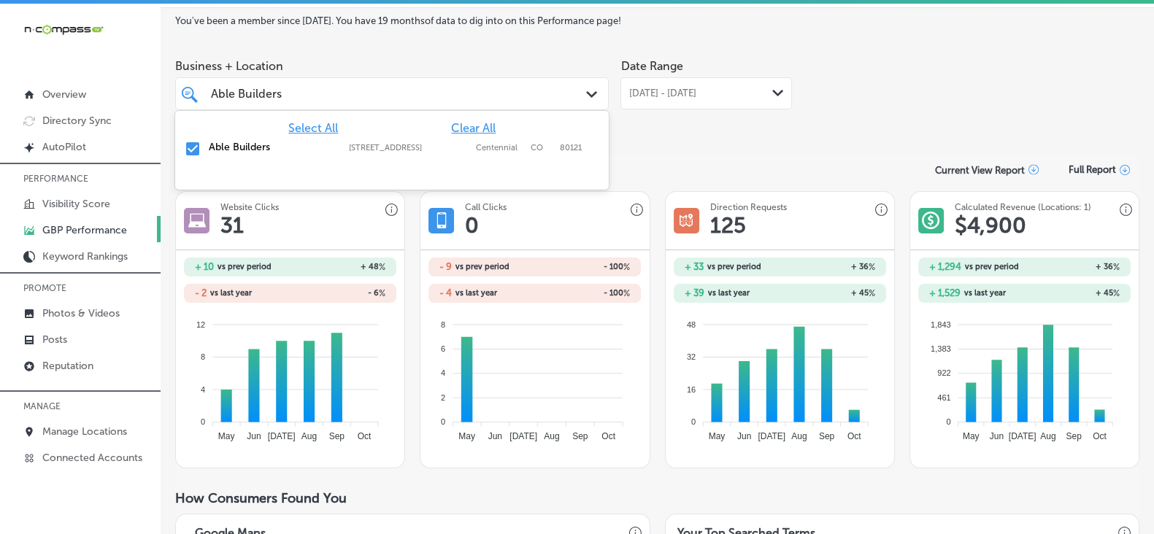
click at [438, 101] on div "Able Builders Able Builders" at bounding box center [373, 94] width 328 height 20
click at [461, 123] on span "Clear All" at bounding box center [473, 128] width 45 height 14
click at [269, 90] on input "Able Builders" at bounding box center [247, 94] width 72 height 14
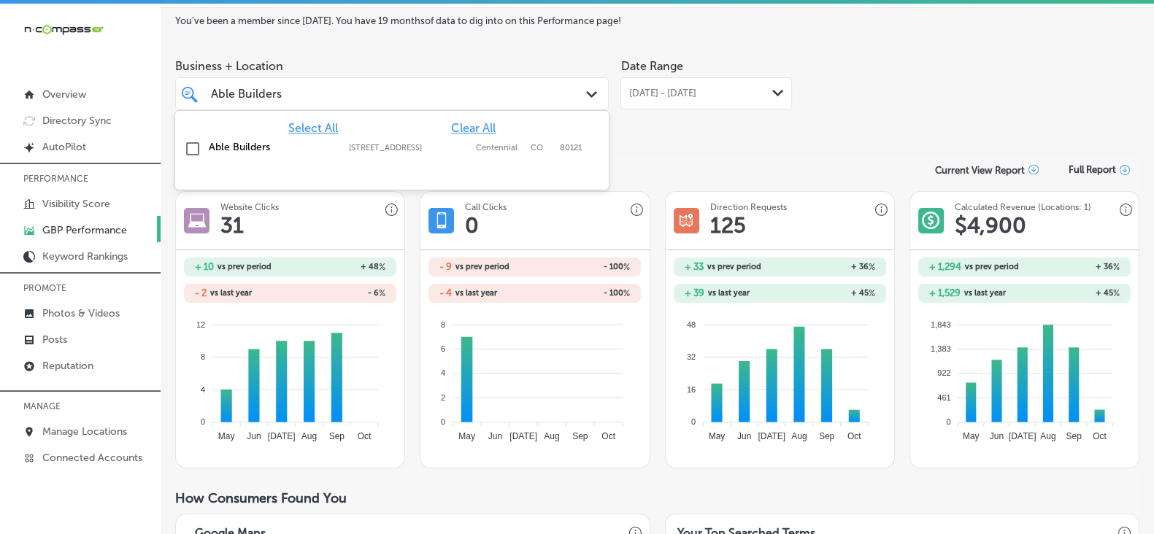
paste input "ove All Glass LLC"
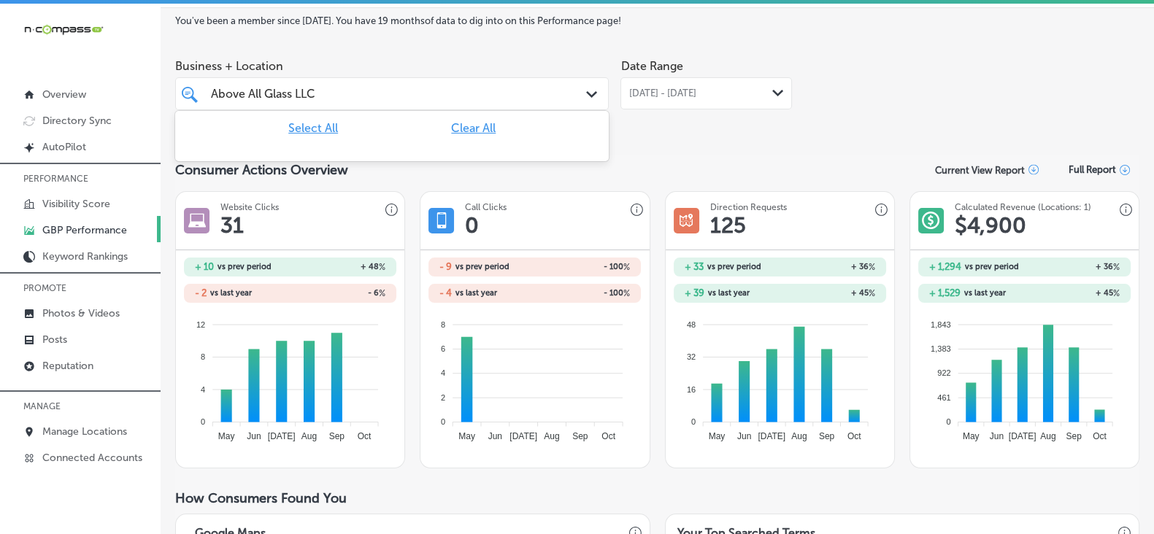
click at [335, 97] on div "Above All Glass LLC Above All Glass LLC" at bounding box center [373, 94] width 328 height 20
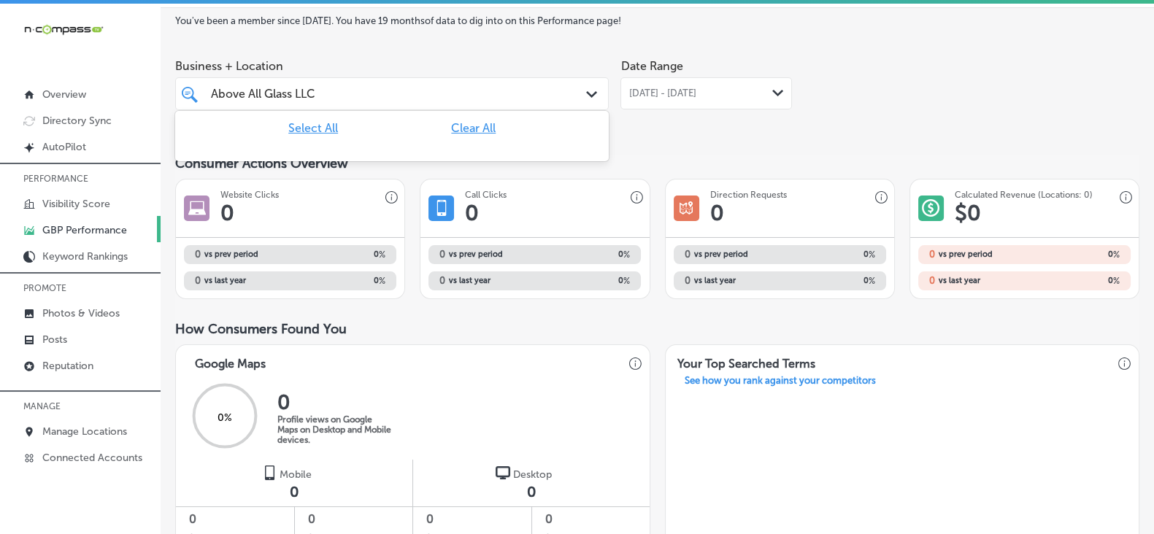
click at [318, 93] on input "Above All Glass LLC" at bounding box center [264, 94] width 107 height 14
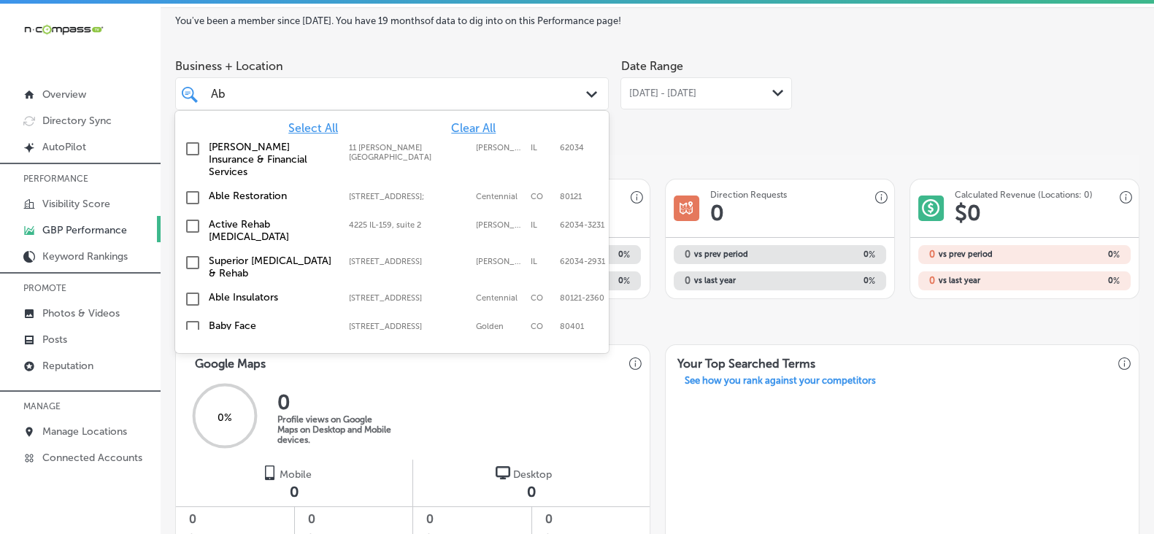
type input "A"
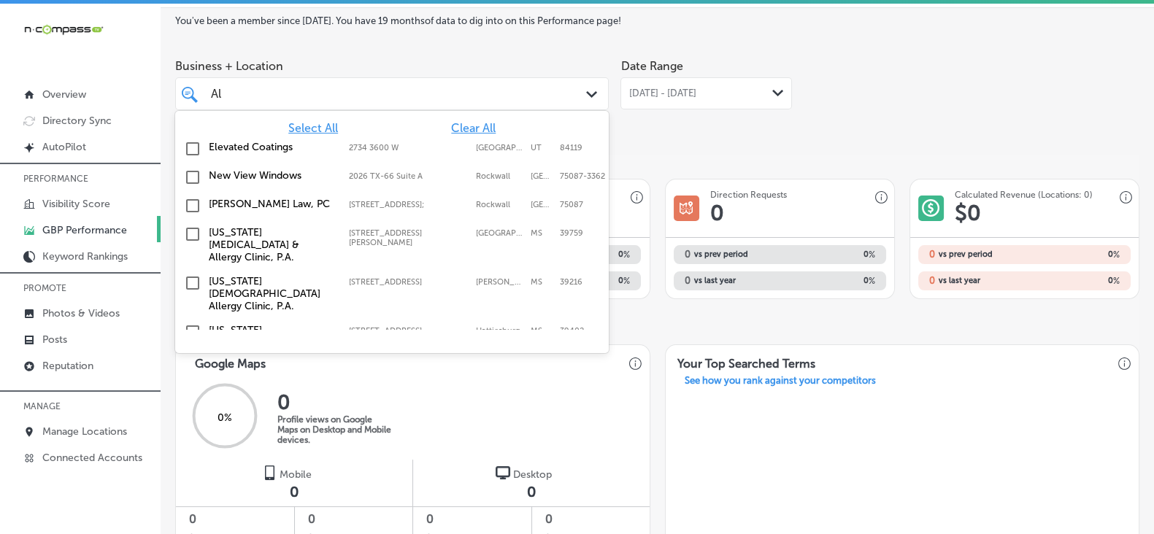
type input "A"
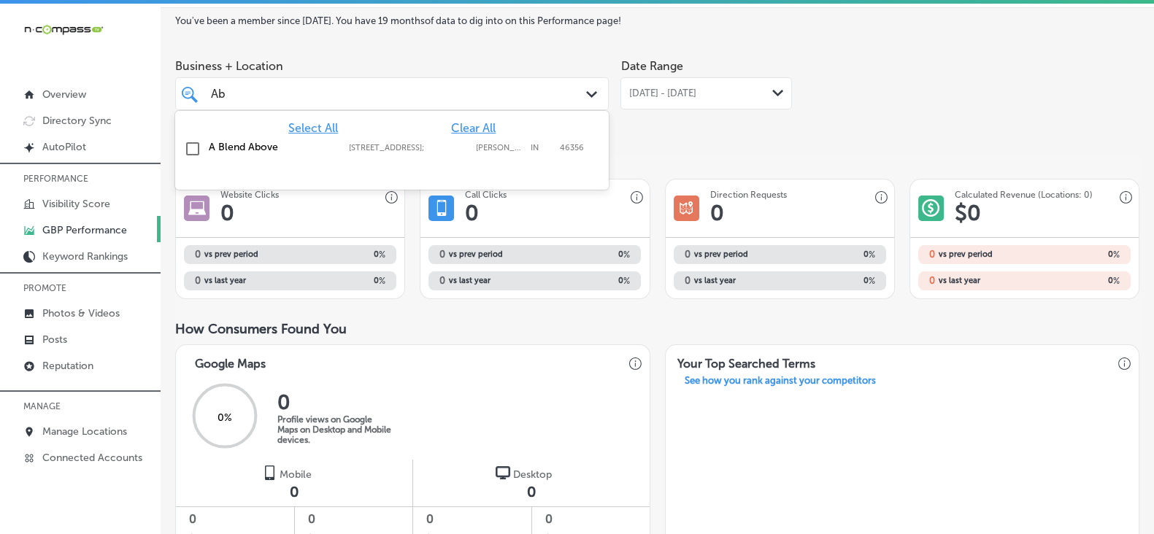
type input "A"
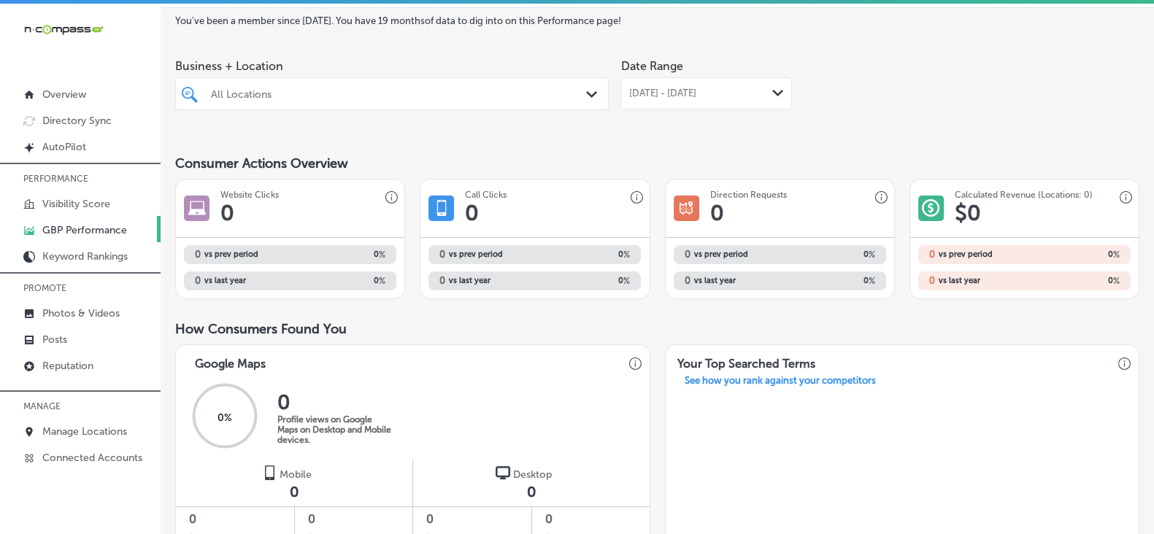
click at [344, 104] on div at bounding box center [373, 94] width 328 height 20
click at [343, 93] on div "All Locations" at bounding box center [399, 94] width 377 height 12
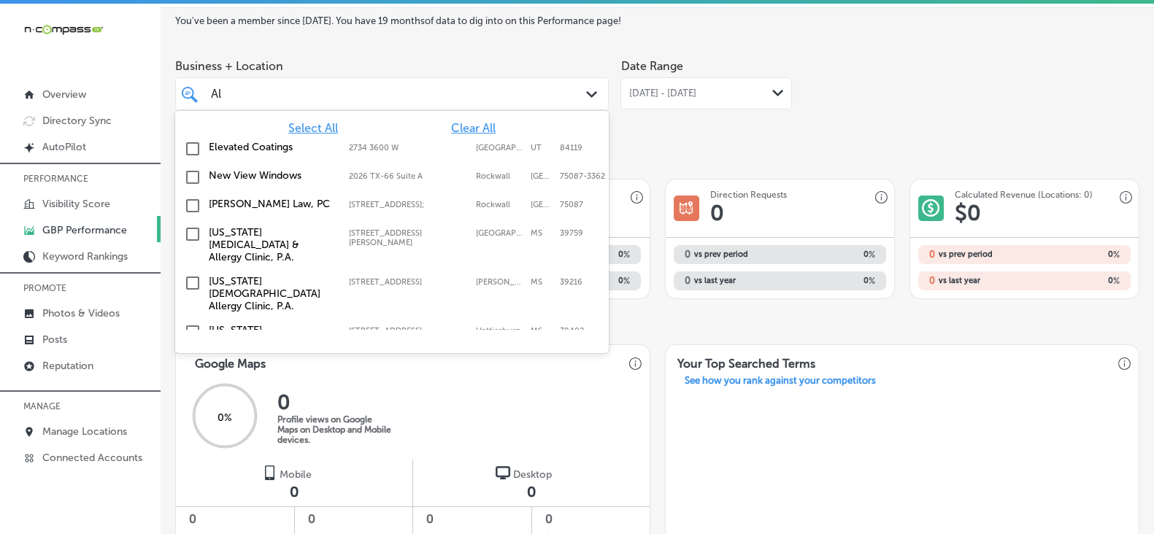
type input "A"
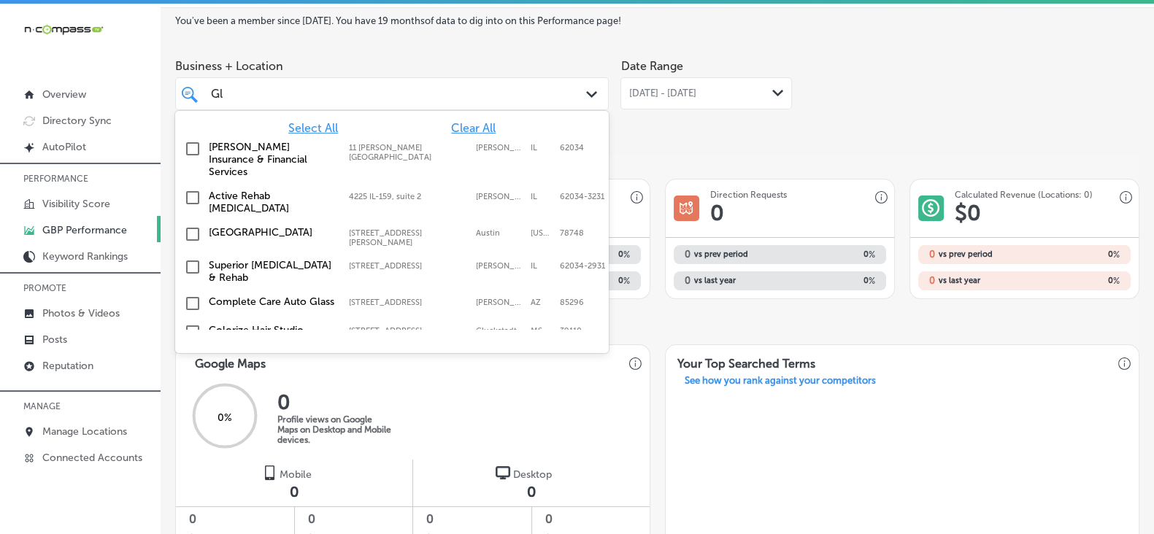
type input "G"
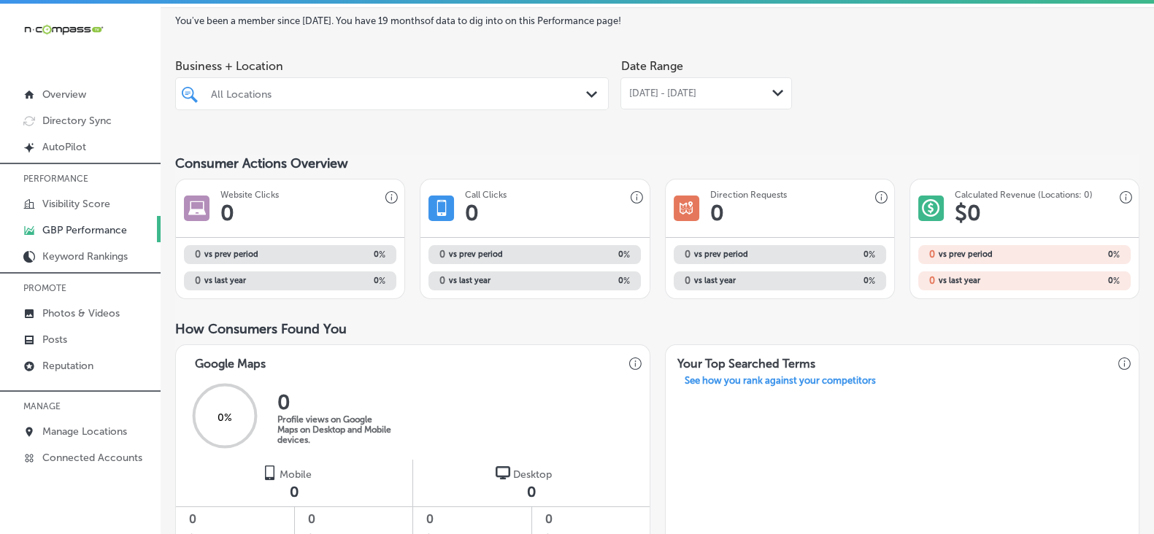
click at [400, 97] on div "All Locations" at bounding box center [399, 94] width 377 height 12
paste input "Heart and Home solutions"
type input "Heart and Home solutions"
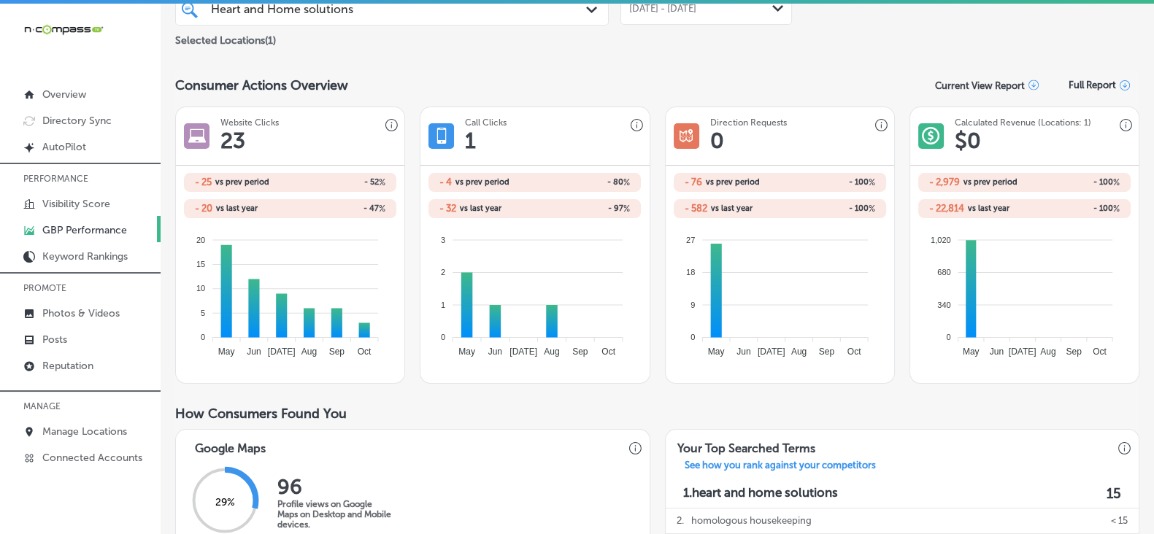
scroll to position [232, 0]
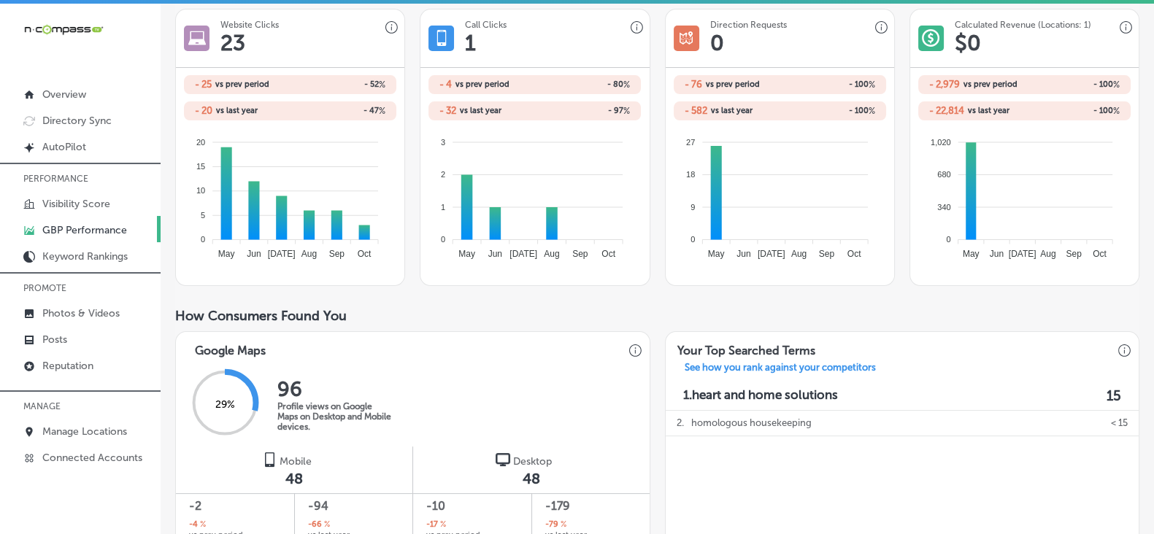
click at [654, 129] on div "Website Clicks 23 - 25 vs prev period - 52 % - 20 vs last year - 47 % 20 20 15 …" at bounding box center [657, 147] width 964 height 277
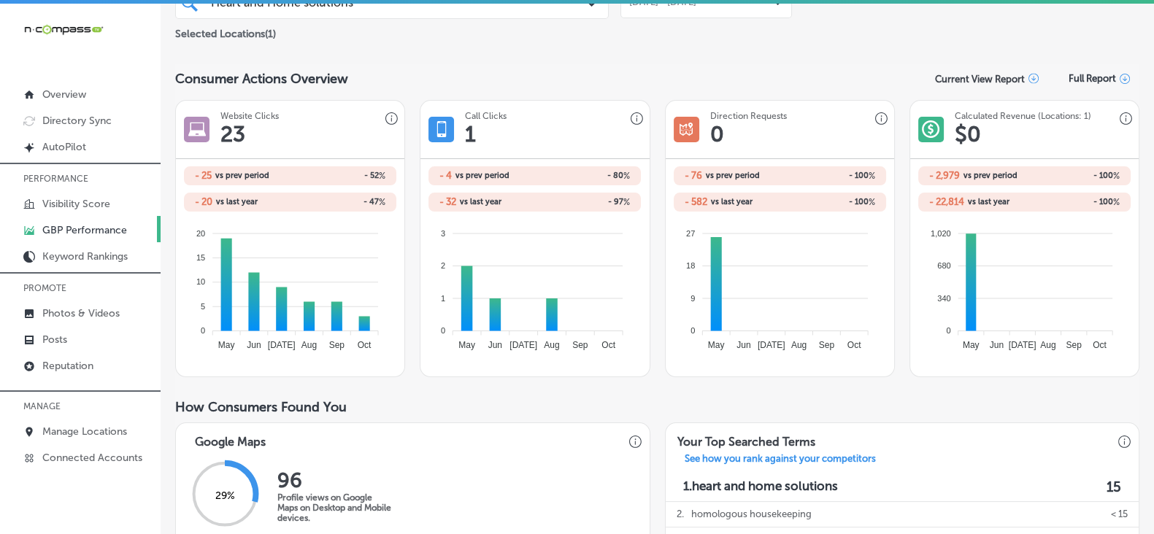
scroll to position [0, 0]
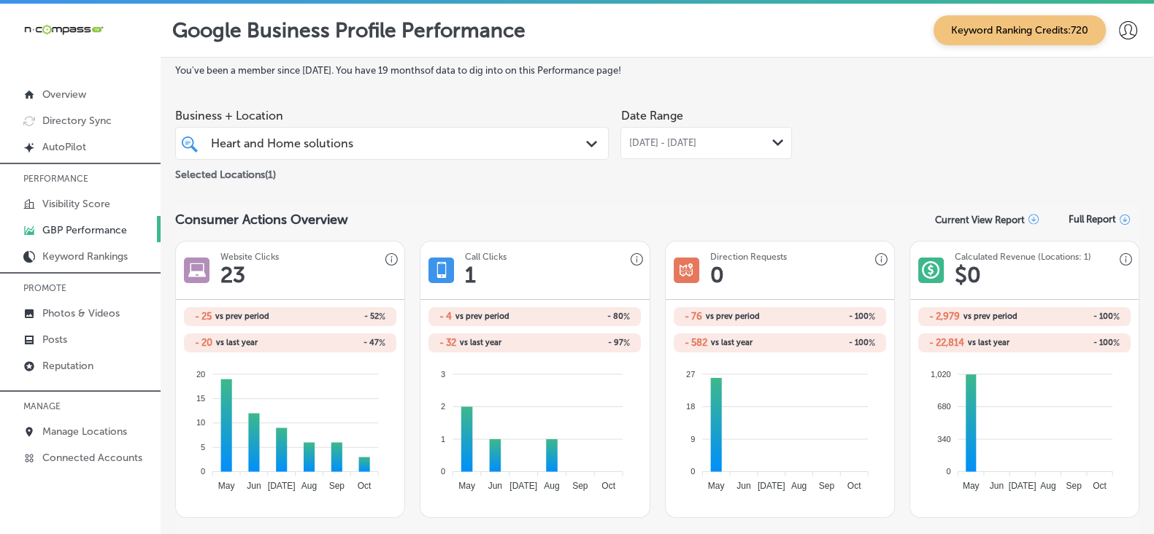
click at [382, 123] on span "Business + Location" at bounding box center [392, 116] width 434 height 14
click at [396, 144] on div "Heart and Home solutions Heart and Home solutions" at bounding box center [373, 144] width 328 height 20
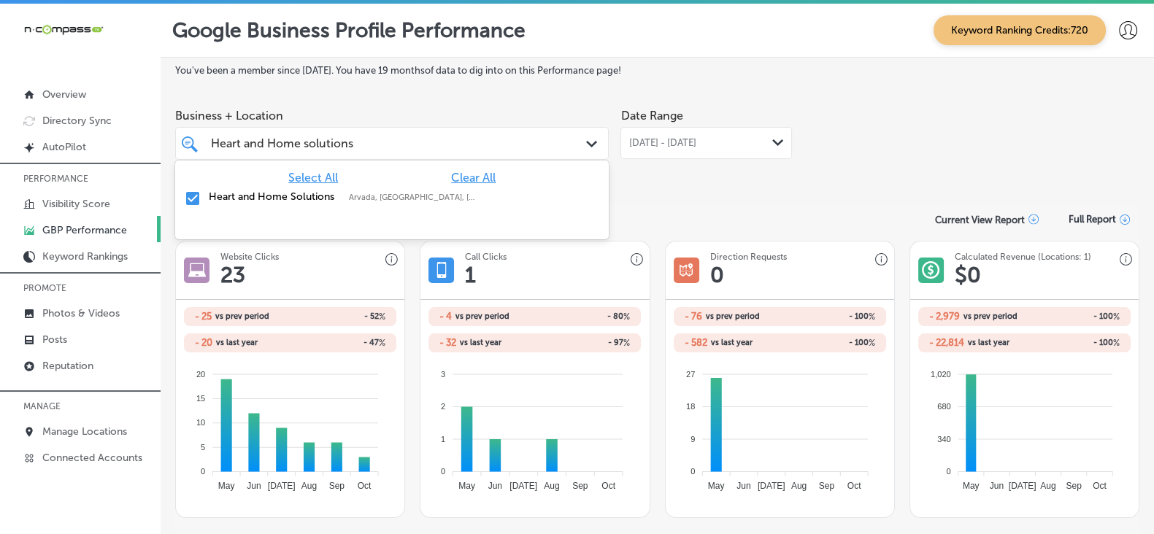
click at [487, 178] on span "Clear All" at bounding box center [473, 178] width 45 height 14
click at [474, 180] on span "Clear All" at bounding box center [473, 178] width 45 height 14
click at [292, 152] on div "Heart and Home solutions Heart and Home solutions" at bounding box center [282, 143] width 143 height 17
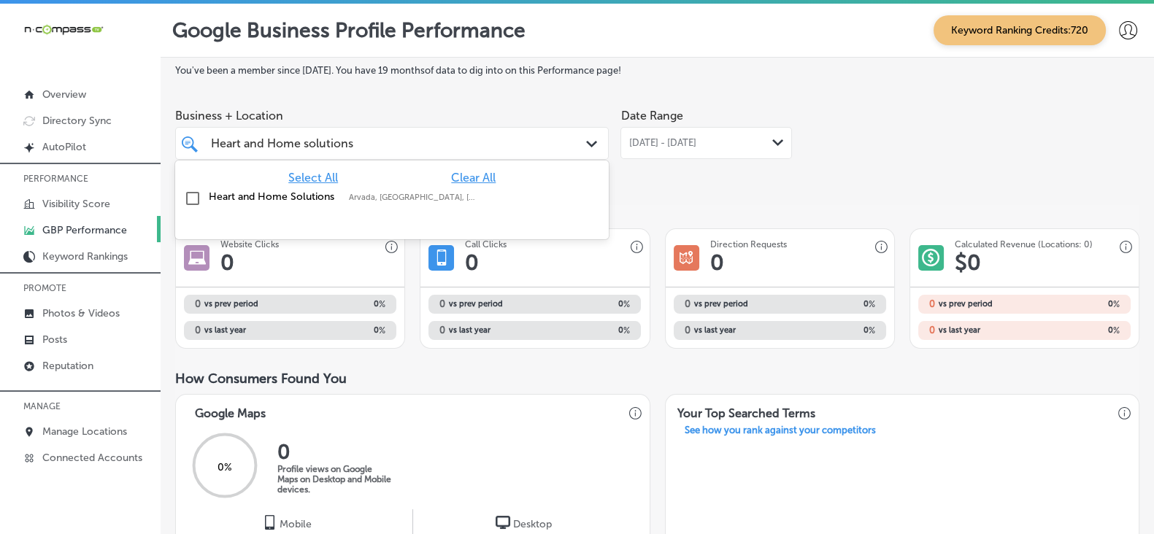
click at [292, 152] on div "Heart and Home solutions Heart and Home solutions" at bounding box center [282, 143] width 143 height 17
click at [292, 145] on input "Heart and Home solutions" at bounding box center [282, 144] width 143 height 14
paste input "Mile High Ink"
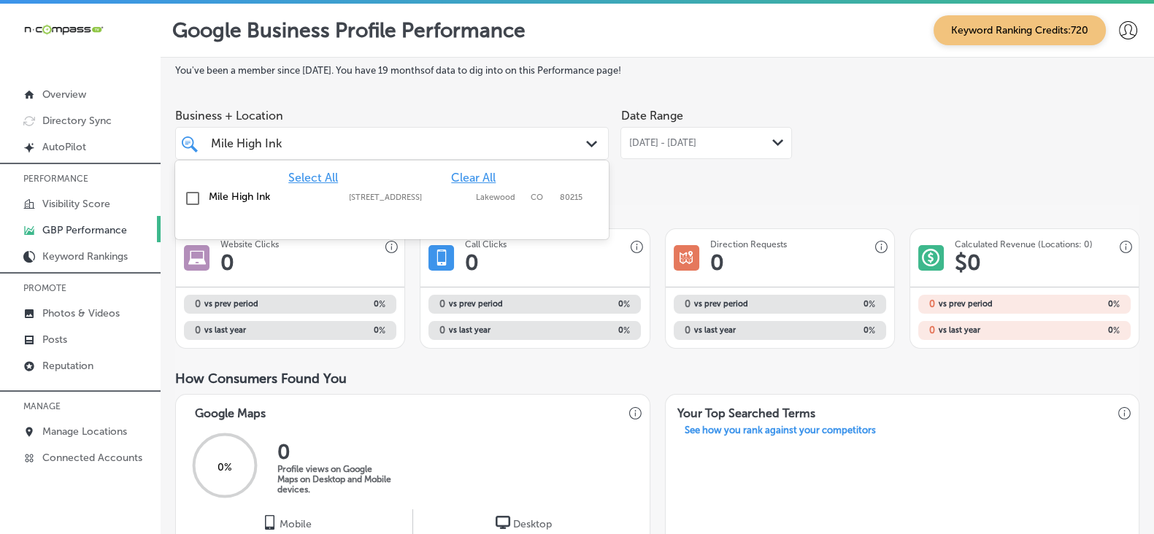
click at [245, 210] on div "Mile High Ink [STREET_ADDRESS][GEOGRAPHIC_DATA][STREET_ADDRESS]" at bounding box center [392, 199] width 422 height 23
type input "Mile High Ink"
click at [705, 166] on div "Date Range [DATE] - [DATE] Path Created with Sketch." at bounding box center [706, 142] width 172 height 82
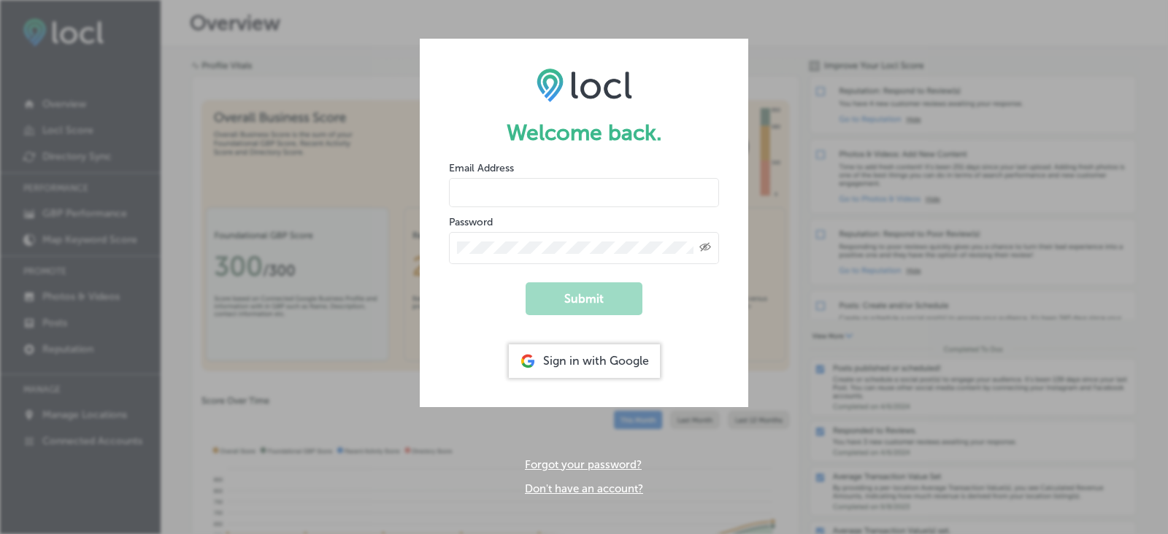
click at [613, 191] on input "email" at bounding box center [584, 192] width 270 height 29
type input "denver@ntv360.com"
click at [623, 239] on div "Created with Sketch." at bounding box center [584, 248] width 270 height 32
click at [601, 264] on form "Welcome back. Email Address denver@ntv360.com Password Created with Sketch. Sub…" at bounding box center [584, 223] width 328 height 368
click at [600, 257] on div "Created with Sketch." at bounding box center [584, 248] width 270 height 32
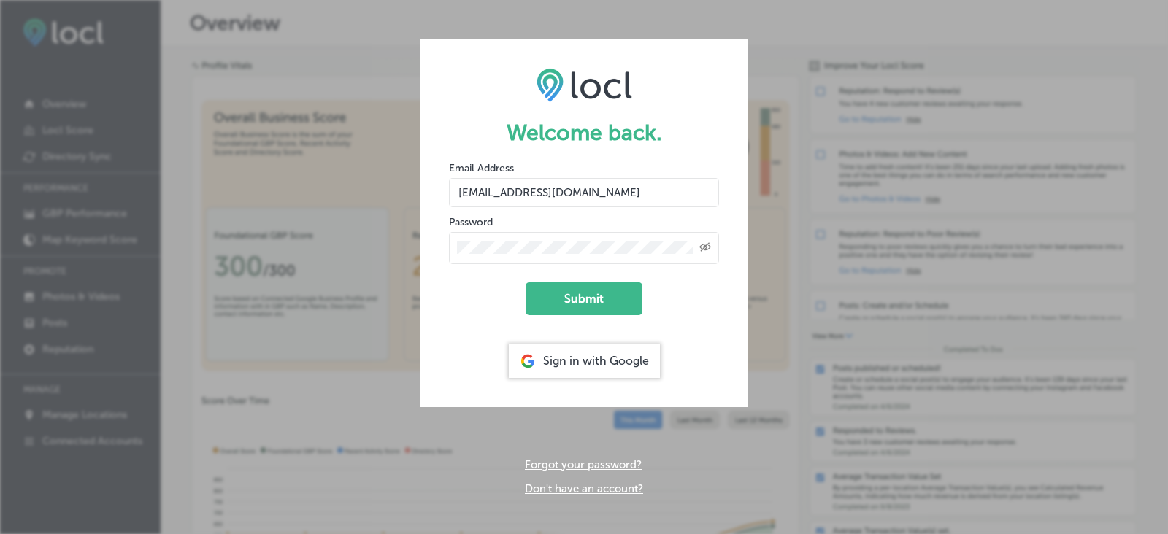
click at [526, 282] on button "Submit" at bounding box center [584, 298] width 117 height 33
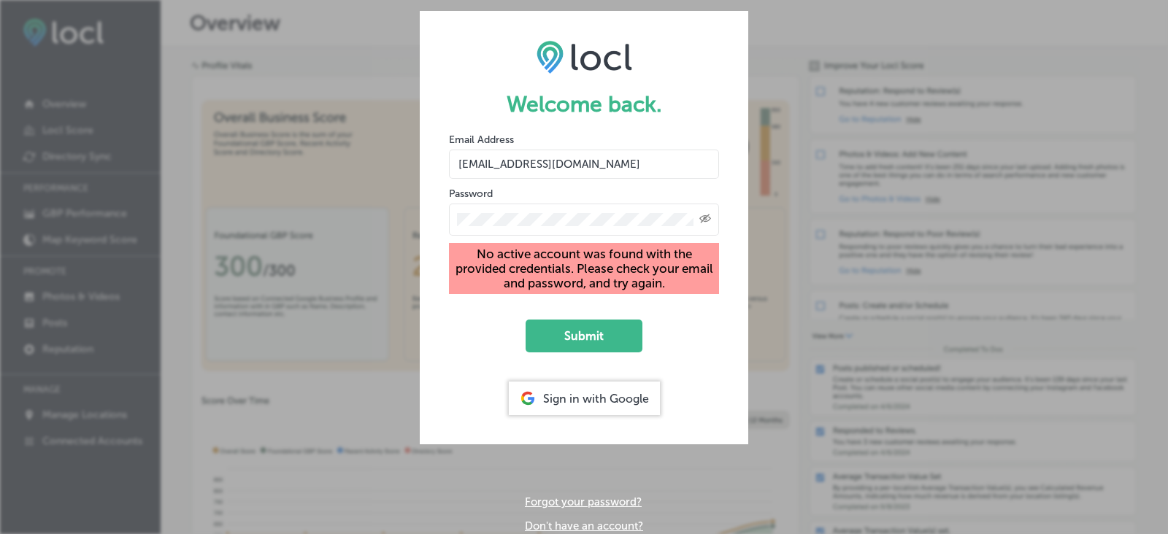
click at [707, 220] on icon "Created with Sketch." at bounding box center [705, 218] width 12 height 9
click at [526, 320] on button "Submit" at bounding box center [584, 336] width 117 height 33
click at [627, 396] on div "Sign in with Google" at bounding box center [584, 399] width 151 height 34
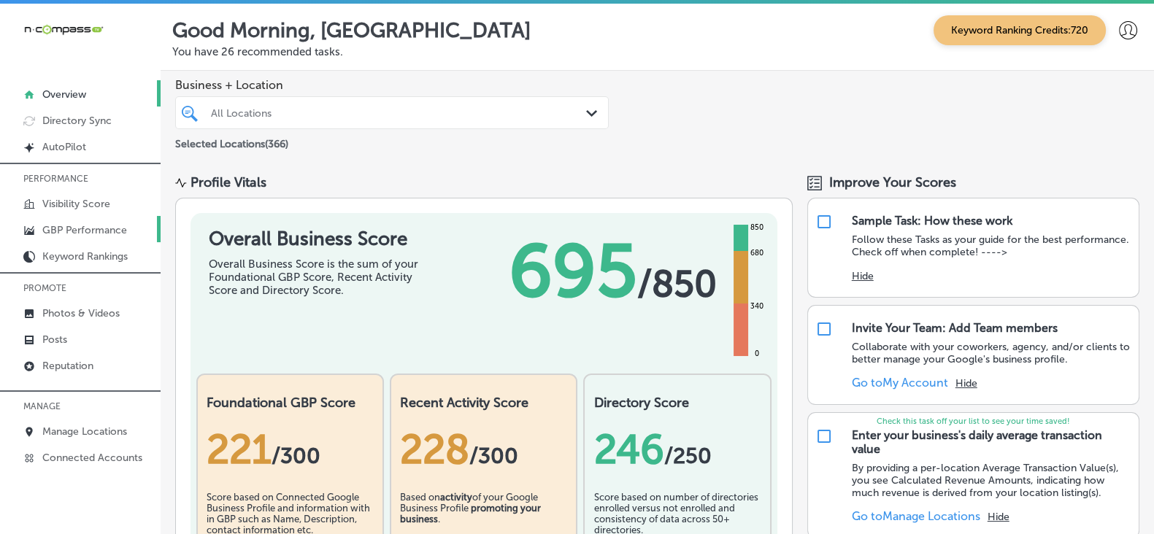
click at [109, 227] on p "GBP Performance" at bounding box center [84, 230] width 85 height 12
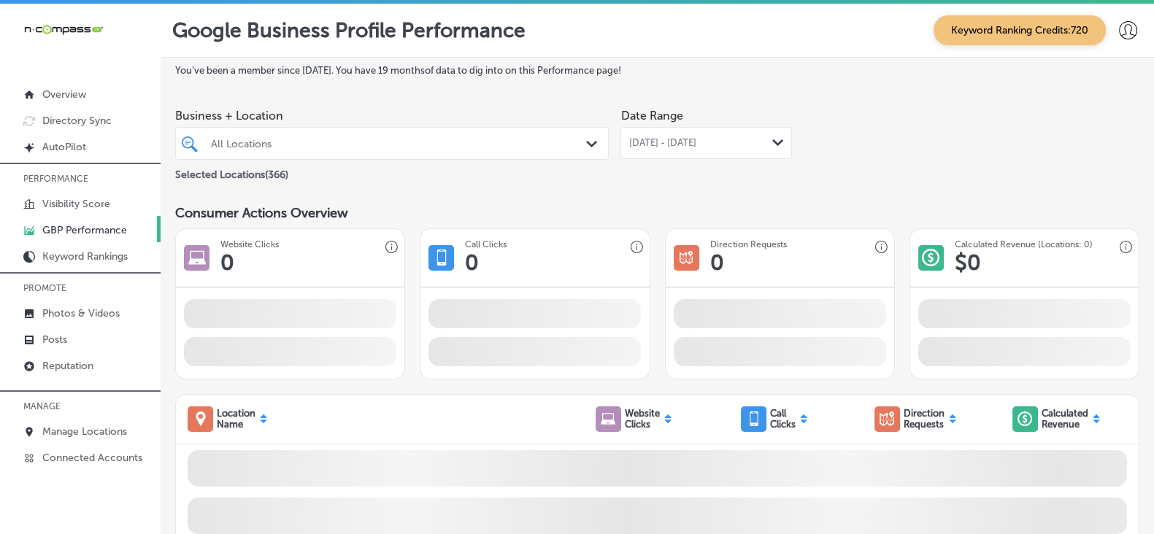
click at [330, 146] on div "All Locations" at bounding box center [399, 143] width 377 height 12
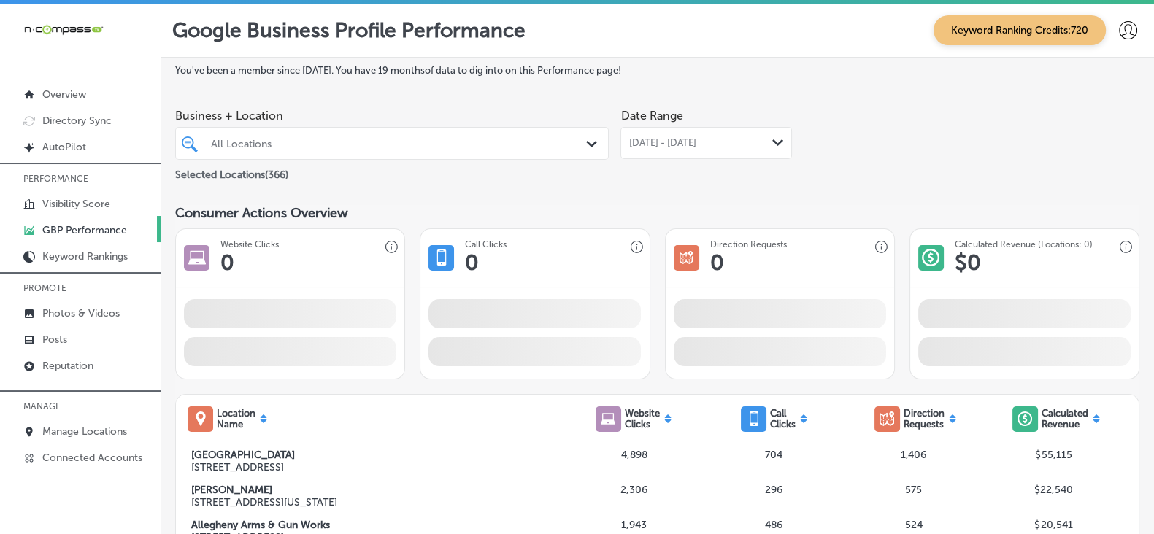
click at [661, 145] on span "[DATE] - [DATE]" at bounding box center [661, 143] width 67 height 12
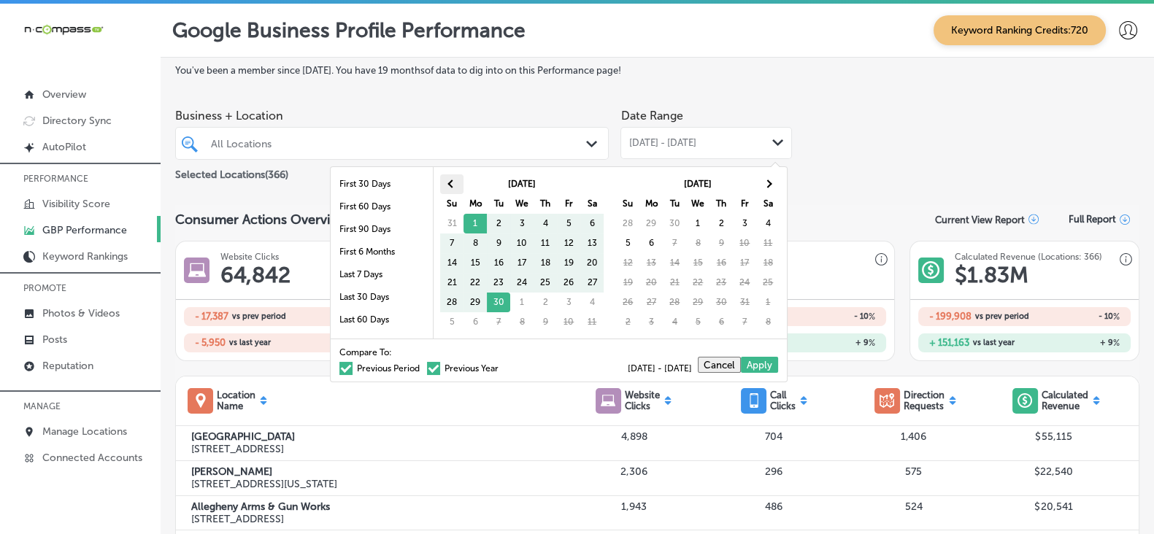
click at [445, 182] on th at bounding box center [451, 184] width 23 height 20
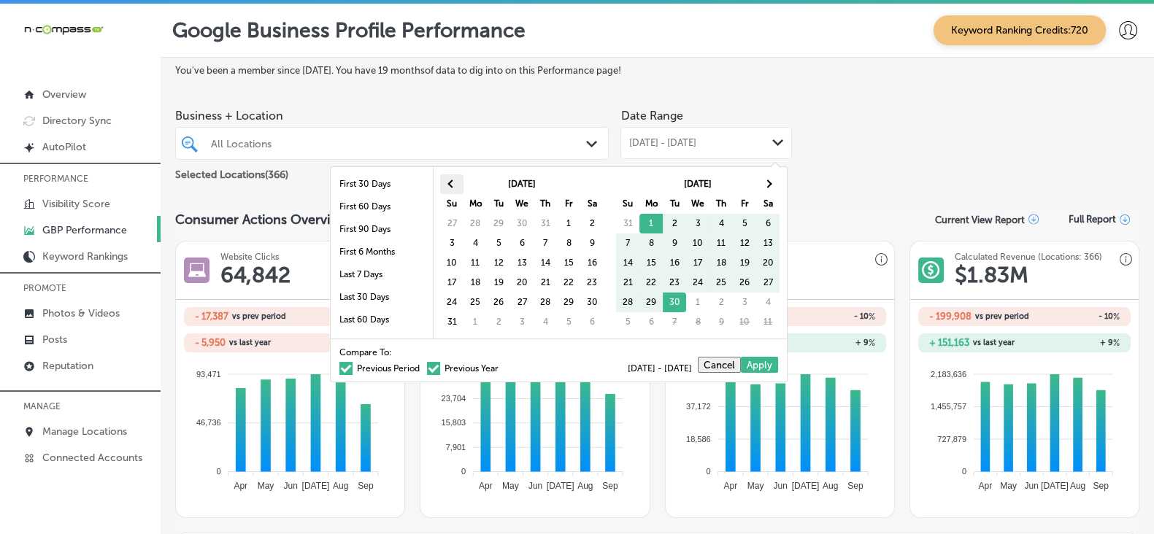
click at [445, 182] on th at bounding box center [451, 184] width 23 height 20
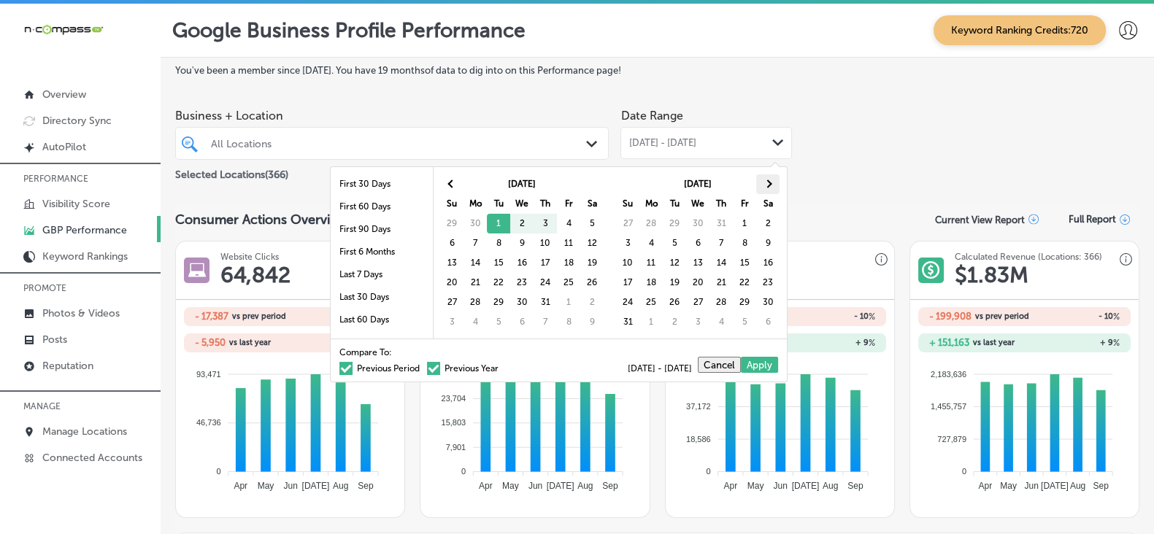
click at [758, 182] on th at bounding box center [767, 184] width 23 height 20
click at [764, 180] on th at bounding box center [767, 184] width 23 height 20
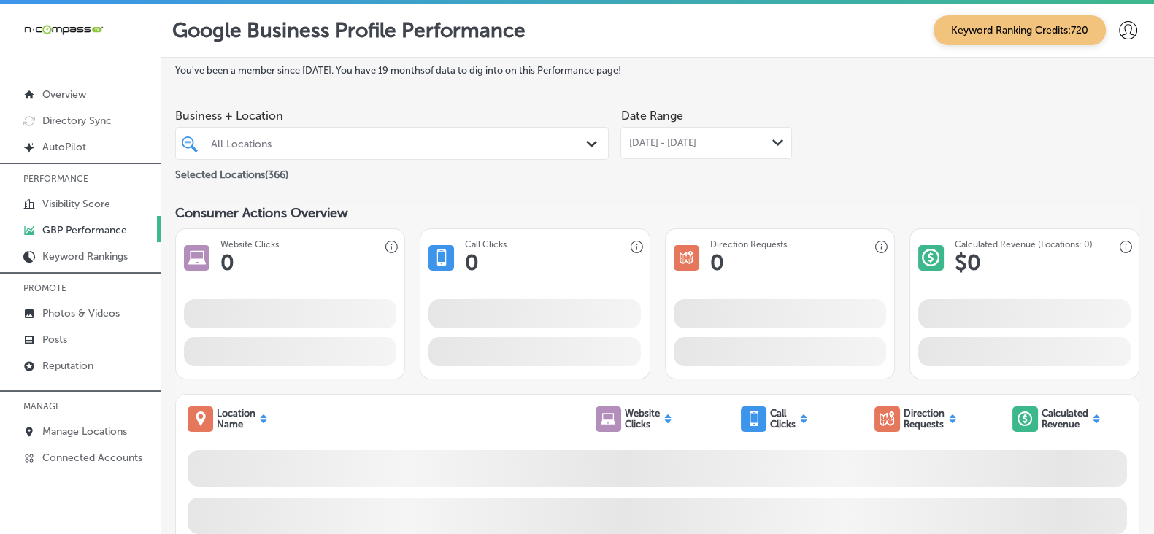
click at [387, 150] on div "All Locations" at bounding box center [399, 143] width 377 height 12
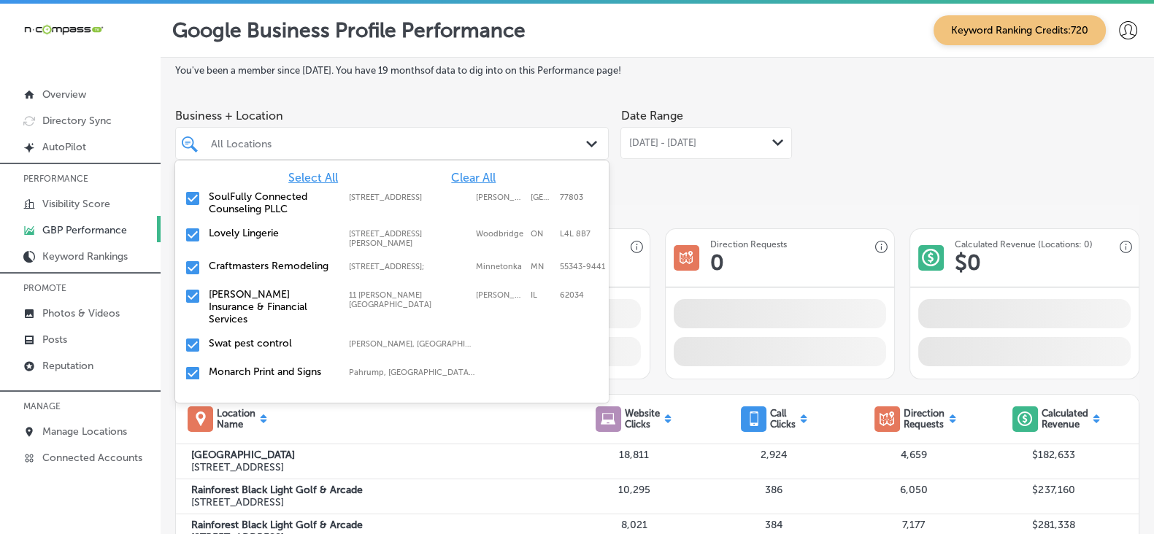
click at [480, 176] on span "Clear All" at bounding box center [473, 178] width 45 height 14
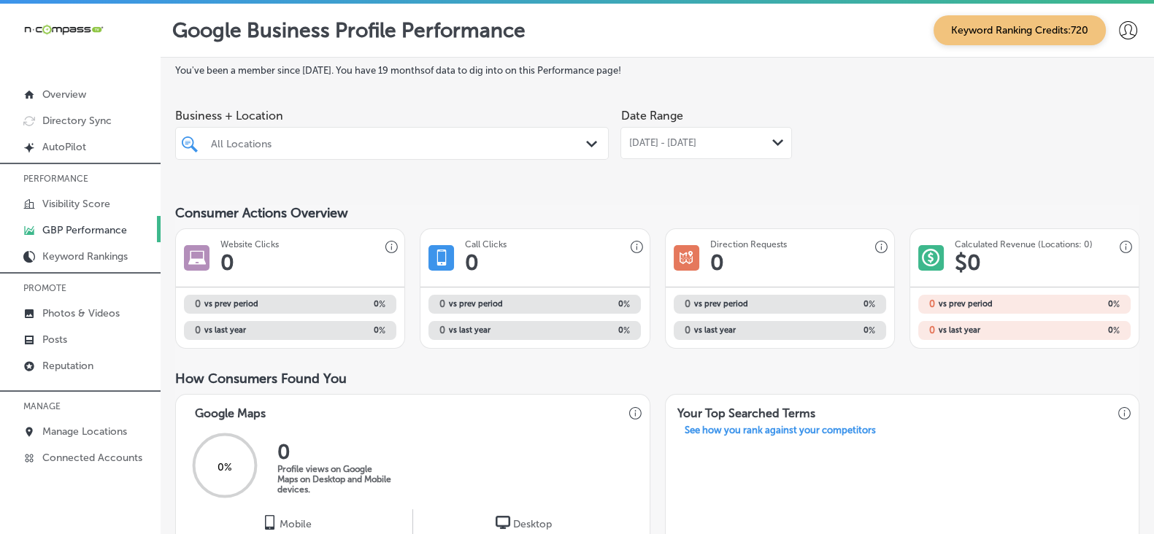
click at [255, 147] on div "All Locations" at bounding box center [399, 143] width 377 height 12
click at [257, 144] on div "All Locations" at bounding box center [399, 143] width 377 height 12
paste input "Mile High Ink"
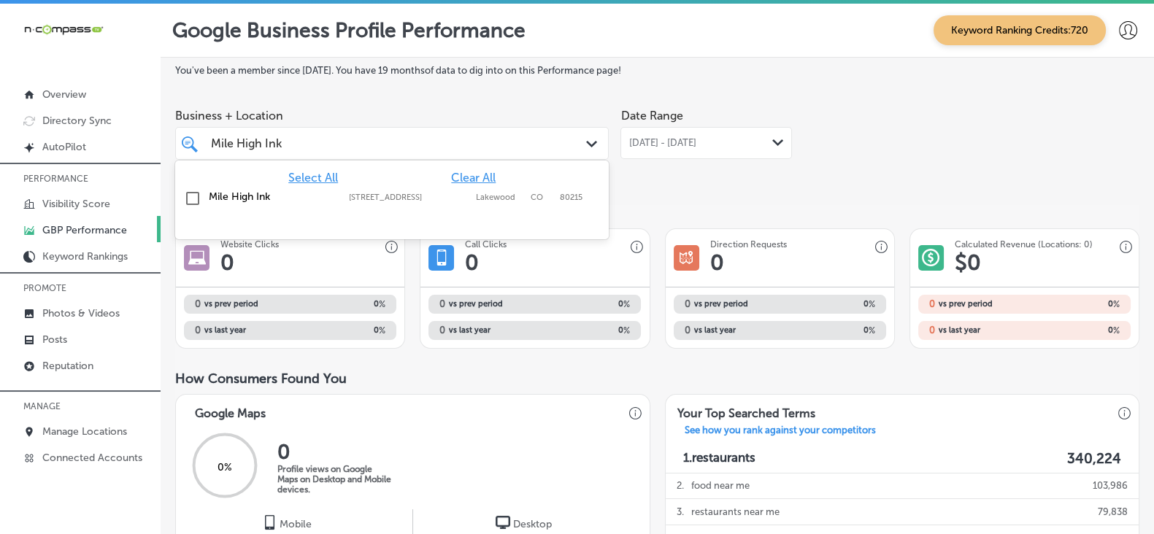
click at [271, 196] on label "Mile High Ink" at bounding box center [272, 197] width 126 height 12
click at [647, 188] on div "You've been a member since September, 2025 . You have 19 months of data to dig …" at bounding box center [657, 536] width 964 height 942
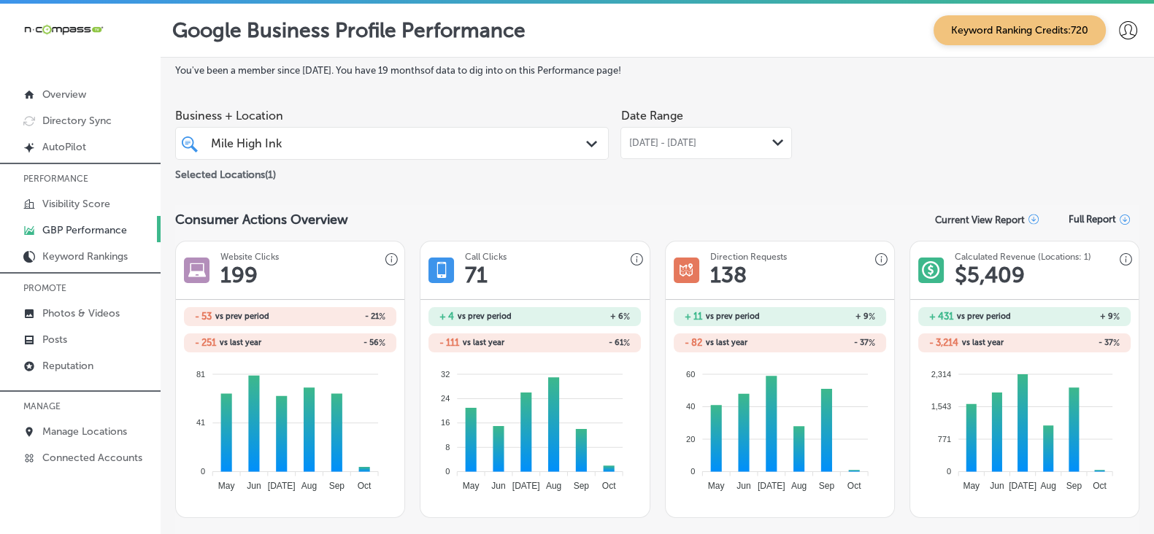
click at [338, 142] on div "Mile High Ink Mile High Ink" at bounding box center [373, 144] width 328 height 20
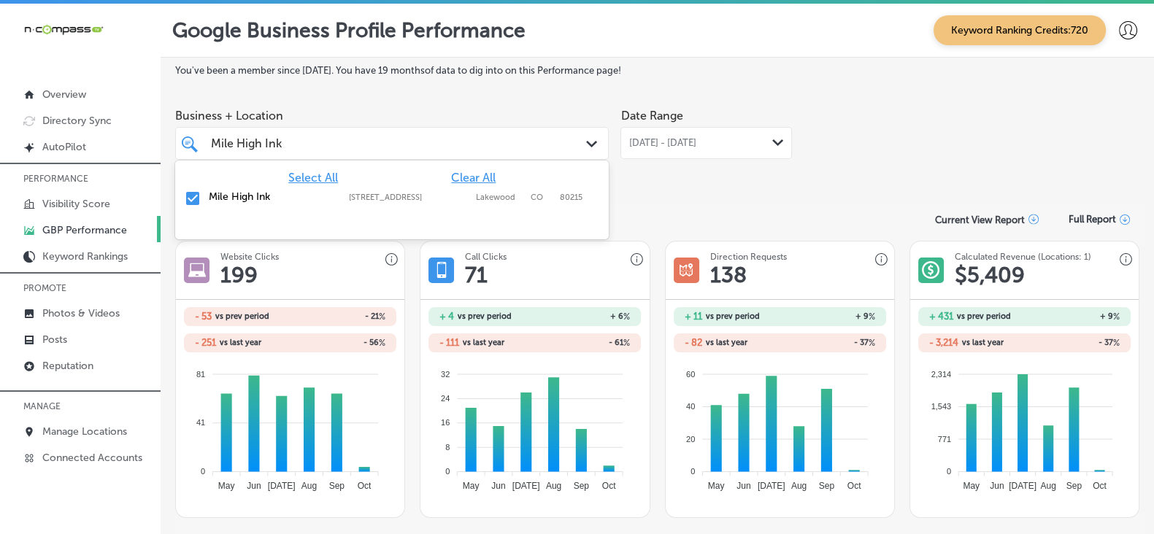
click at [461, 184] on span "Clear All" at bounding box center [473, 178] width 45 height 14
click at [283, 140] on input "Mile High Ink" at bounding box center [247, 144] width 72 height 14
paste input "Nautilus Services LLC"
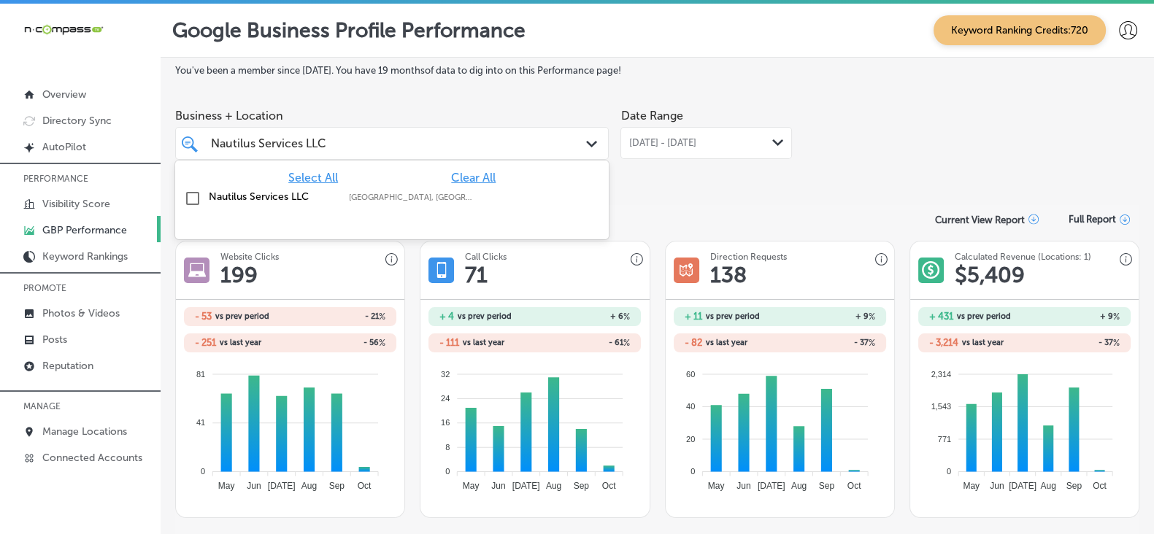
click at [256, 199] on label "Nautilus Services LLC" at bounding box center [272, 197] width 126 height 12
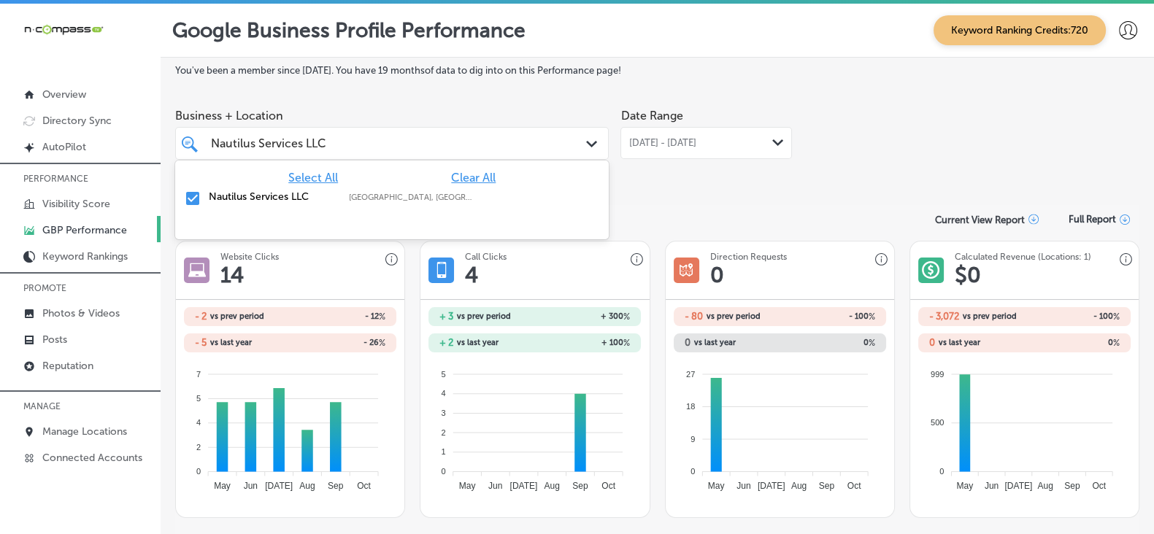
click at [398, 155] on div "Nautilus Services LLC Nautilus Services LLC" at bounding box center [392, 143] width 377 height 23
click at [472, 178] on span "Clear All" at bounding box center [473, 178] width 45 height 14
click at [301, 150] on input "Nautilus Services LLC" at bounding box center [269, 144] width 117 height 14
click at [301, 147] on input "Nautilus Services LLC" at bounding box center [269, 144] width 117 height 14
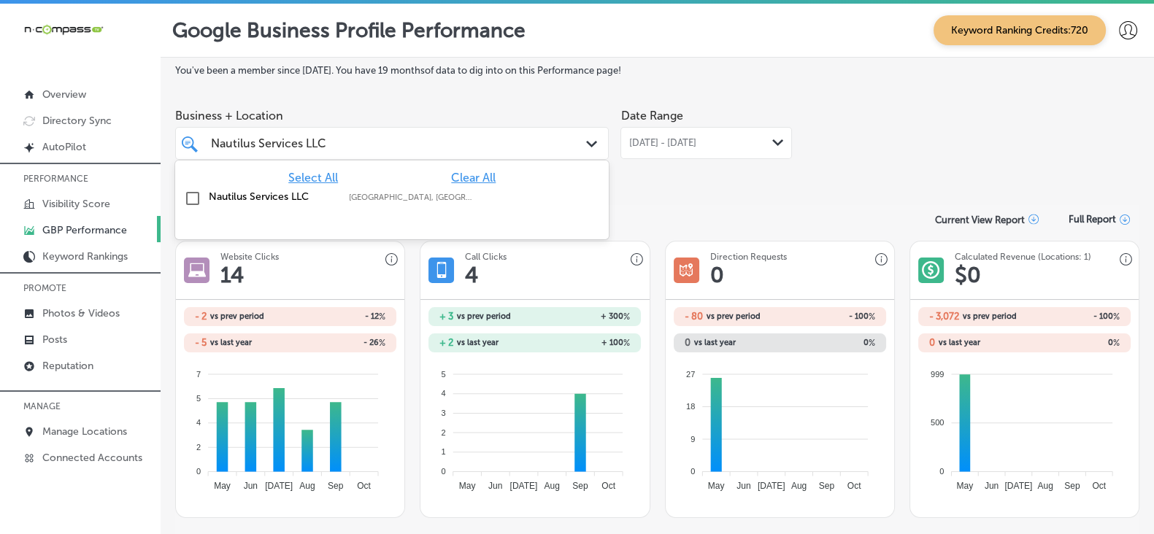
paste input "cales 'N Tails Lakewood"
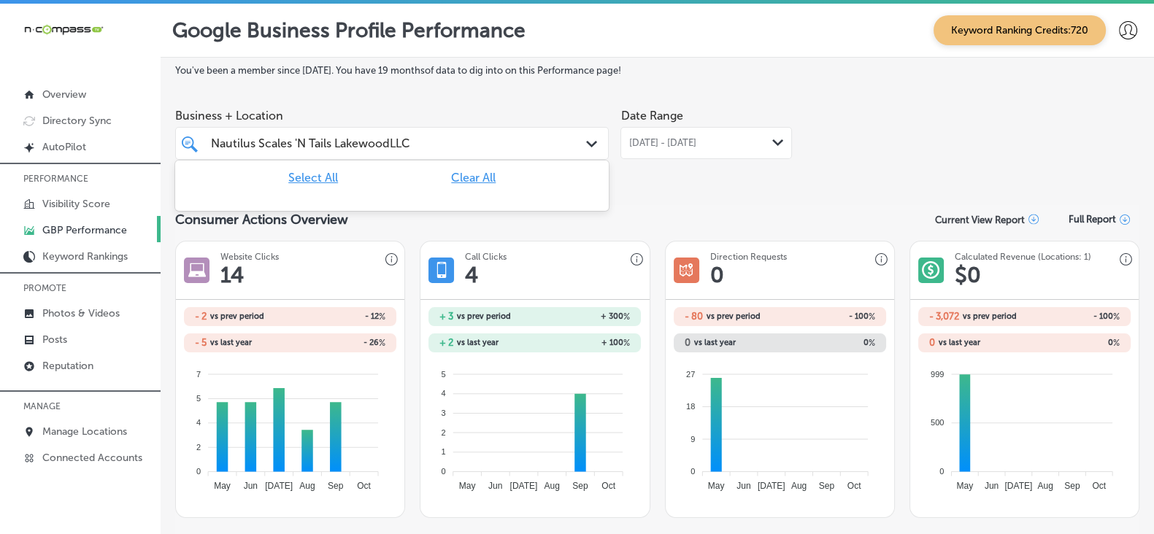
click at [301, 147] on input "Nautilus Scales 'N Tails LakewoodLLC" at bounding box center [312, 144] width 203 height 14
paste input "Scales 'N Tails Lakewood"
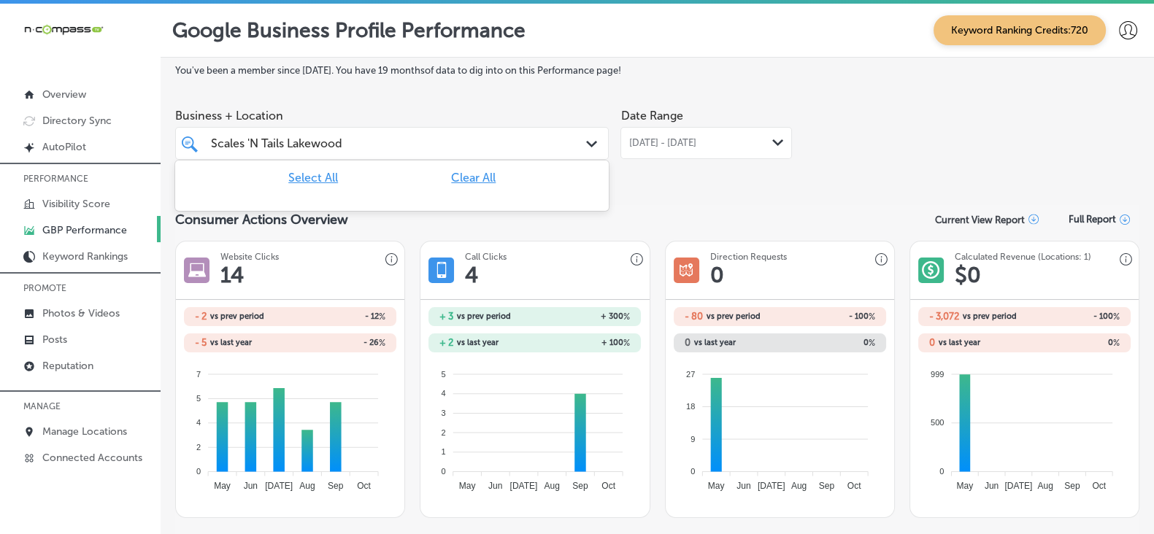
click at [301, 147] on input "Scales 'N Tails Lakewood" at bounding box center [278, 144] width 135 height 14
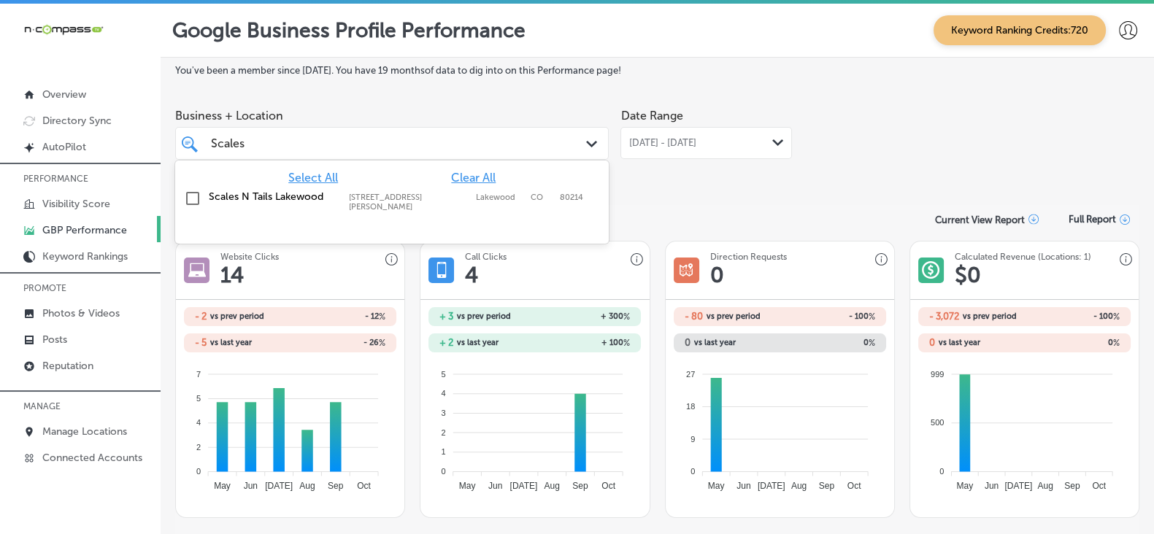
click at [286, 197] on label "Scales N Tails Lakewood" at bounding box center [272, 197] width 126 height 12
click at [693, 164] on div "Date Range [DATE] - [DATE] Path Created with Sketch." at bounding box center [706, 142] width 172 height 82
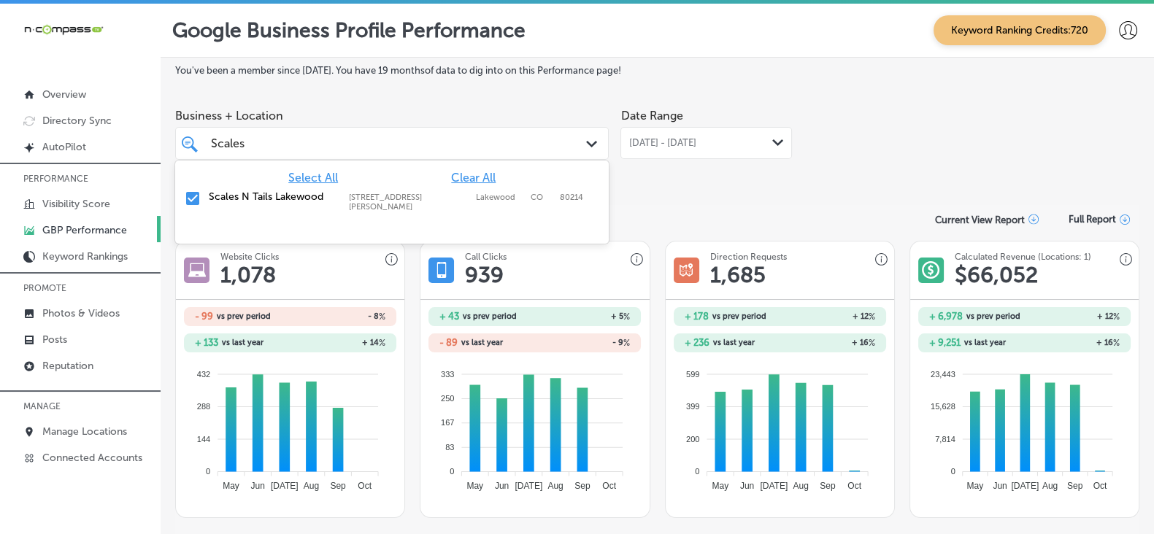
click at [399, 149] on div "Scales Scales" at bounding box center [373, 144] width 328 height 20
click at [490, 182] on span "Clear All" at bounding box center [473, 178] width 45 height 14
click at [241, 142] on input "Scales" at bounding box center [228, 144] width 35 height 14
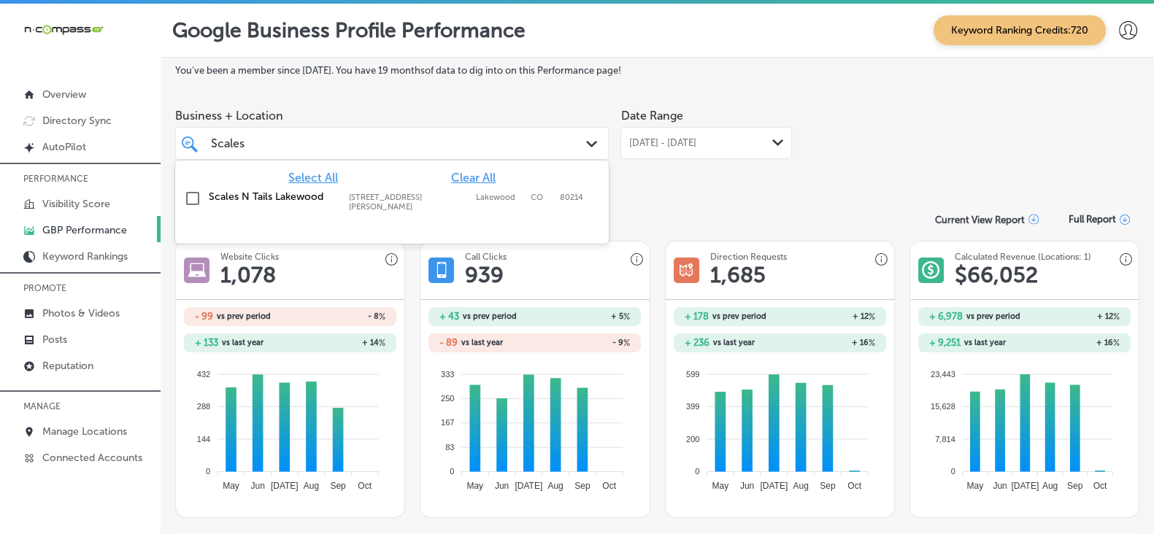
paste input "Able Insulator"
click at [264, 203] on label "Able Insulators" at bounding box center [272, 197] width 126 height 12
type input "Able Insulators"
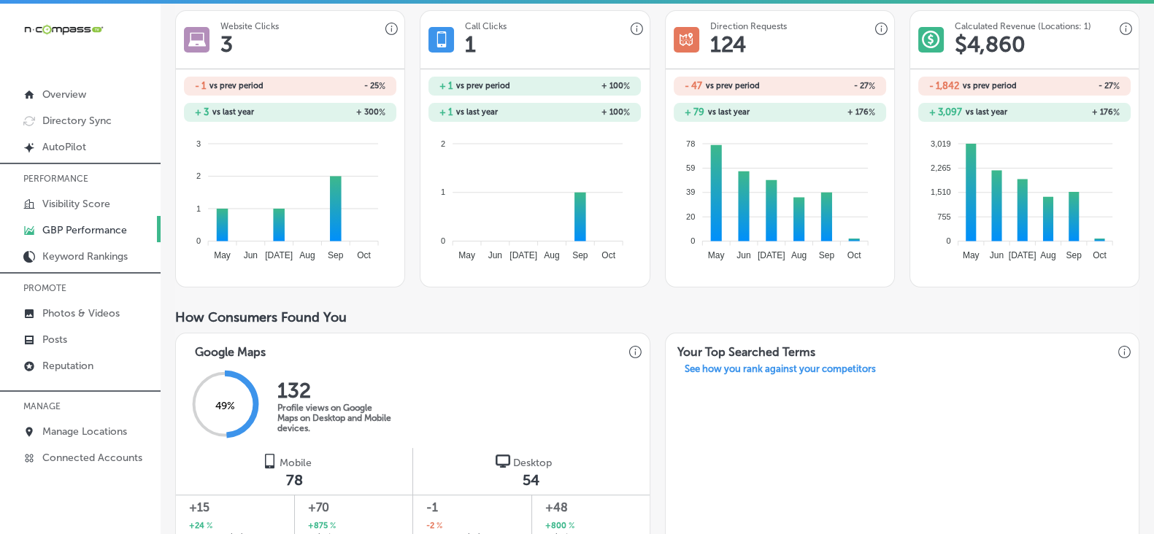
scroll to position [141, 0]
